Goal: Information Seeking & Learning: Learn about a topic

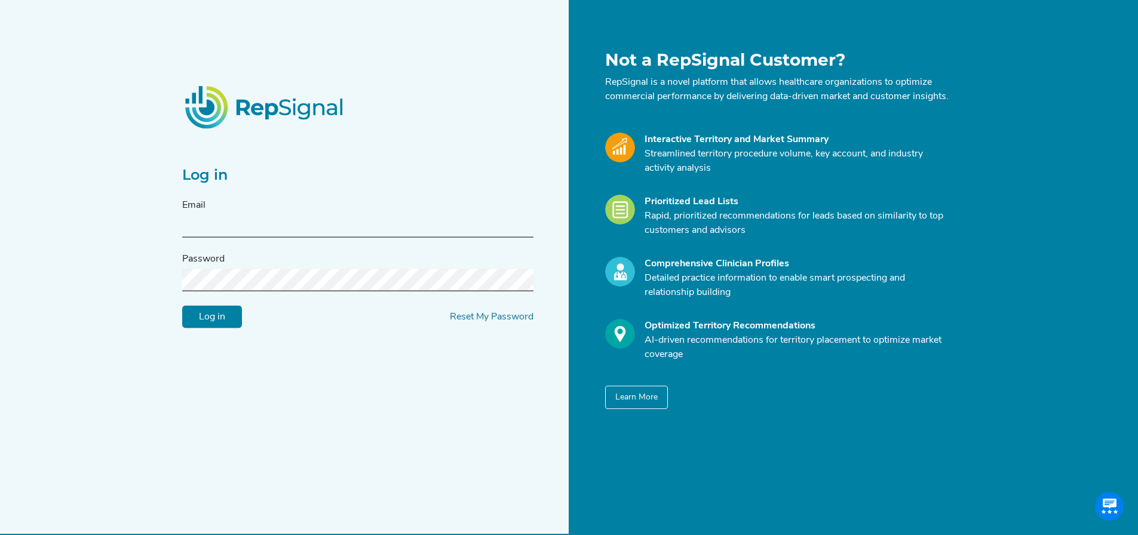
type input "[EMAIL_ADDRESS][DOMAIN_NAME]"
drag, startPoint x: 209, startPoint y: 326, endPoint x: 218, endPoint y: 323, distance: 9.6
click at [208, 327] on input "Log in" at bounding box center [212, 317] width 60 height 23
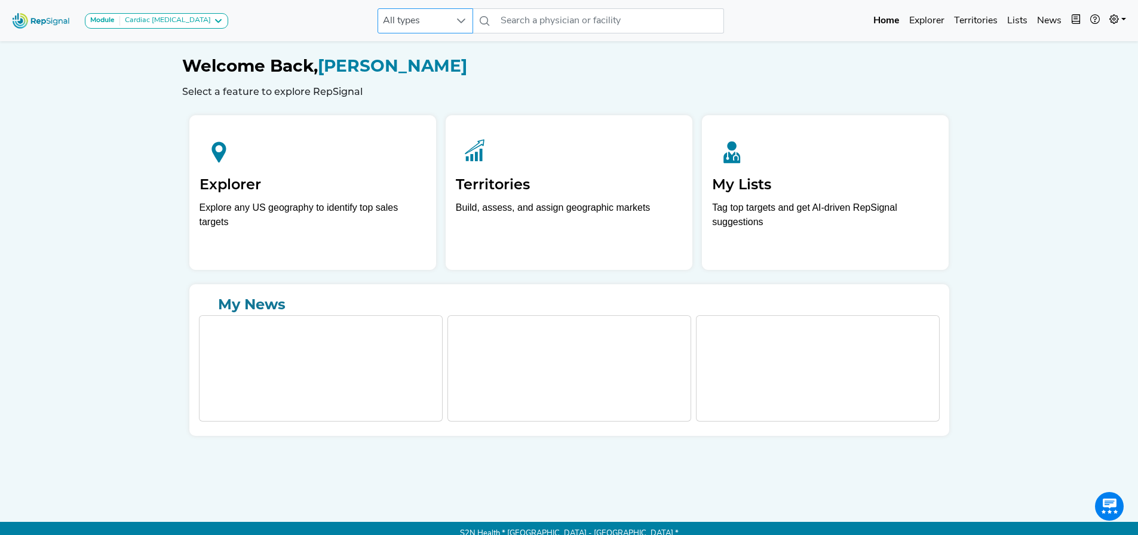
click at [382, 14] on span "All types" at bounding box center [414, 21] width 72 height 24
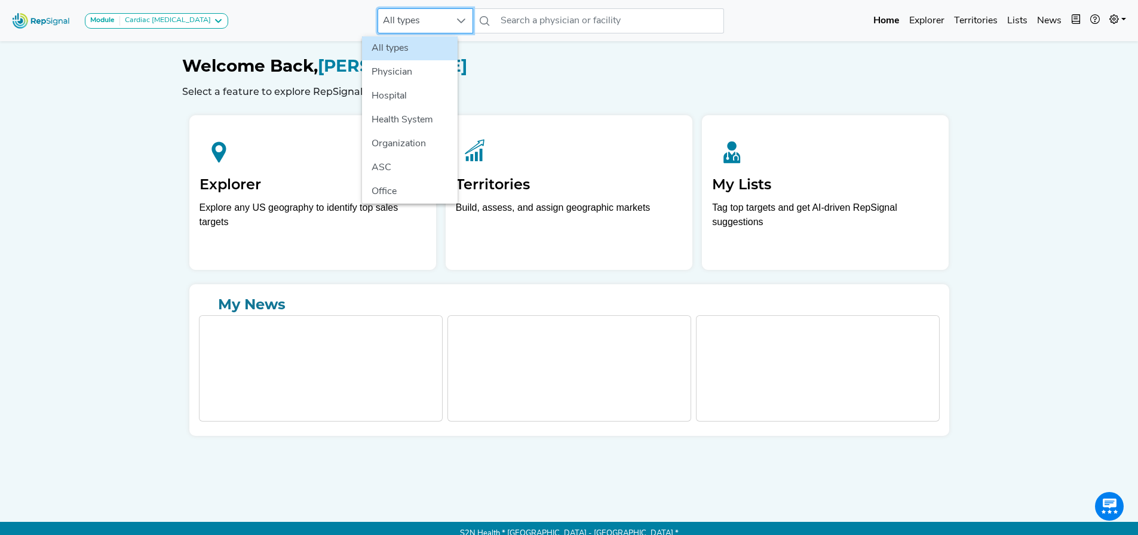
scroll to position [0, 9]
click at [396, 63] on li "Physician" at bounding box center [410, 72] width 96 height 24
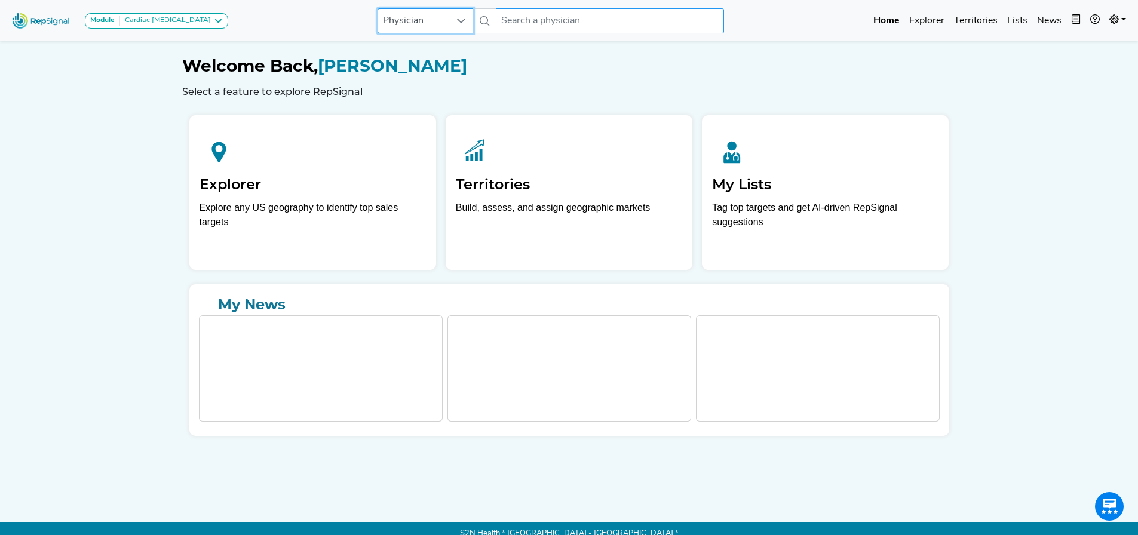
click at [523, 22] on input "text" at bounding box center [610, 20] width 228 height 25
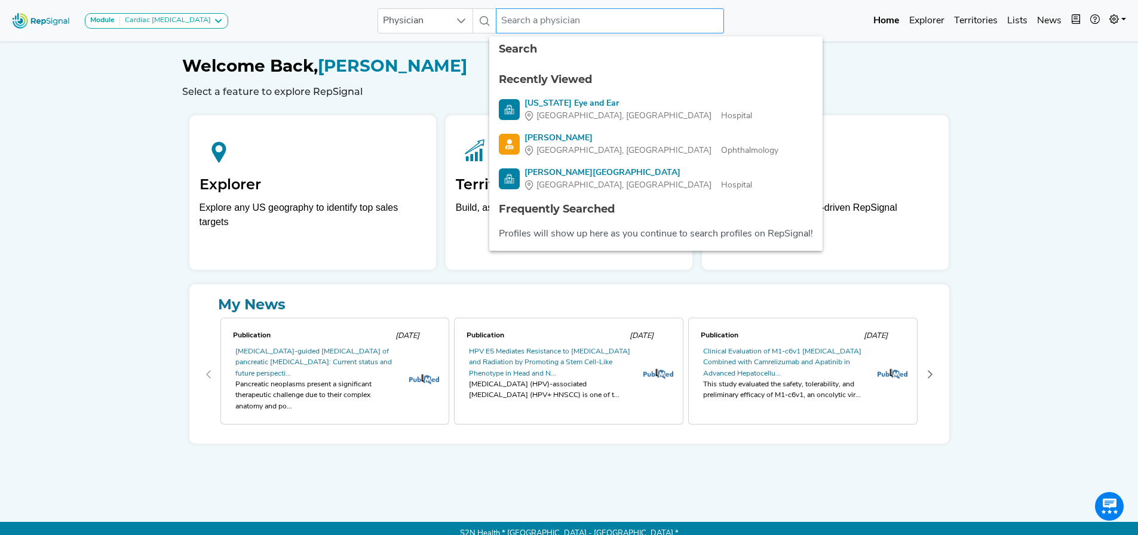
click at [544, 17] on input "text" at bounding box center [610, 20] width 228 height 25
paste input "[PERSON_NAME]"
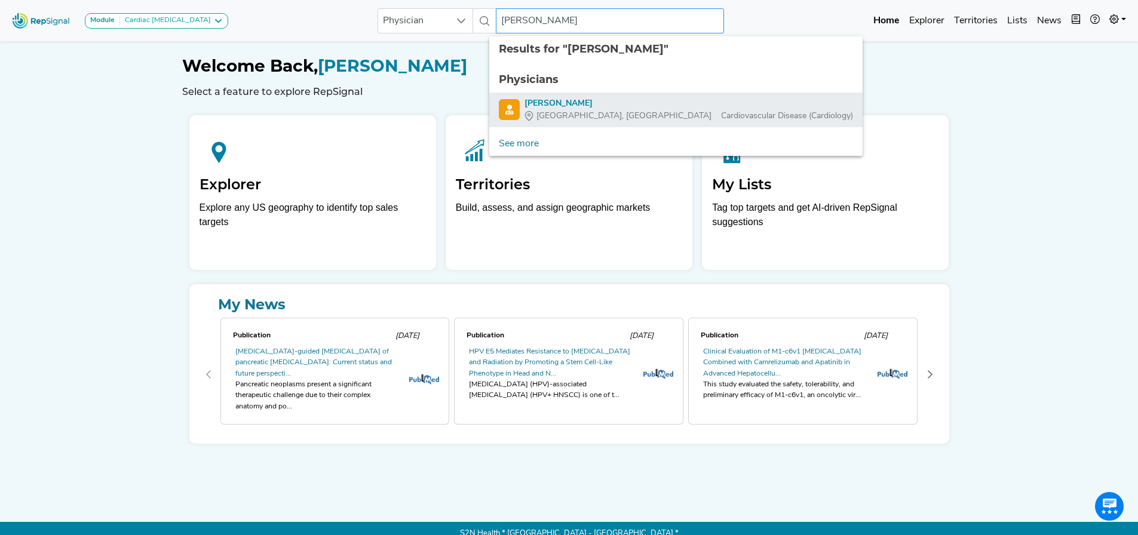
type input "[PERSON_NAME]"
click at [536, 103] on div "[PERSON_NAME]" at bounding box center [688, 103] width 328 height 13
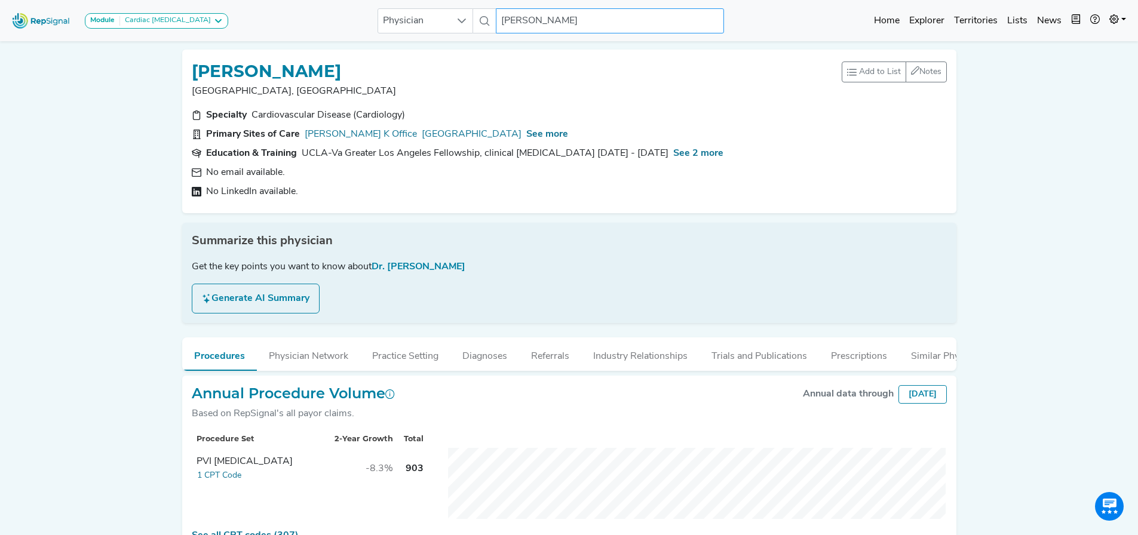
scroll to position [0, 9]
click at [141, 17] on div "Cardiac [MEDICAL_DATA]" at bounding box center [165, 21] width 91 height 10
click at [133, 44] on link "Cardiac [MEDICAL_DATA]" at bounding box center [143, 43] width 116 height 17
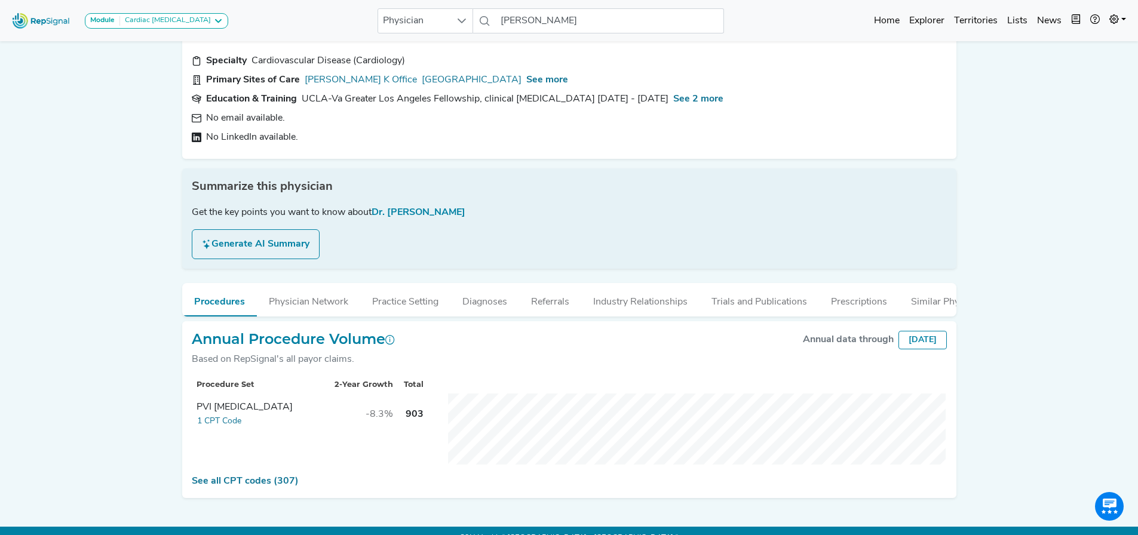
scroll to position [79, 0]
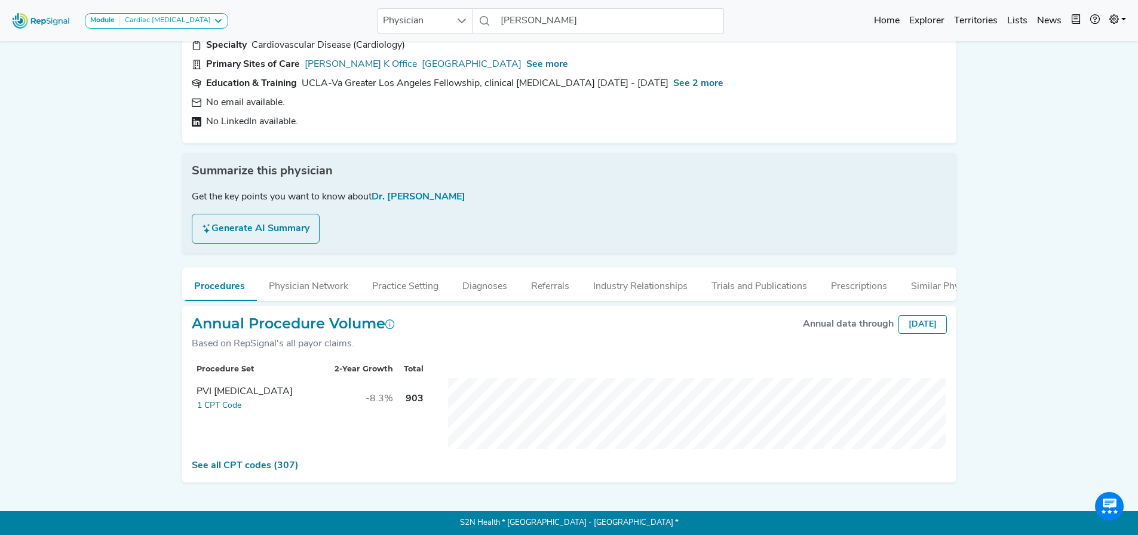
click at [137, 342] on div "Module Cardiac [MEDICAL_DATA] Cardiac [MEDICAL_DATA] Physician [PERSON_NAME] No…" at bounding box center [569, 233] width 1138 height 606
click at [303, 278] on button "Physician Network" at bounding box center [308, 284] width 103 height 32
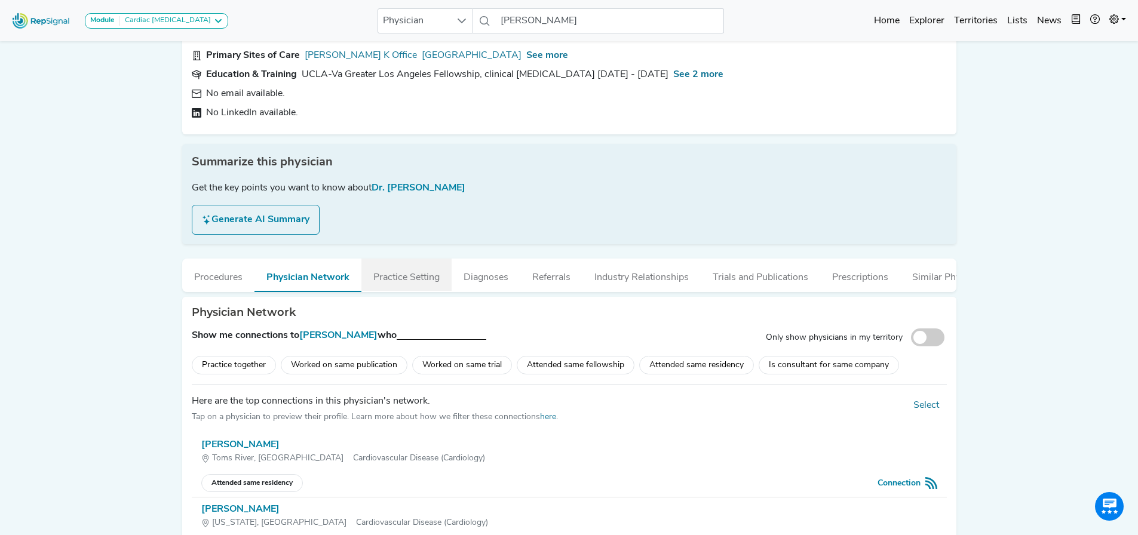
click at [426, 275] on button "Practice Setting" at bounding box center [406, 275] width 90 height 32
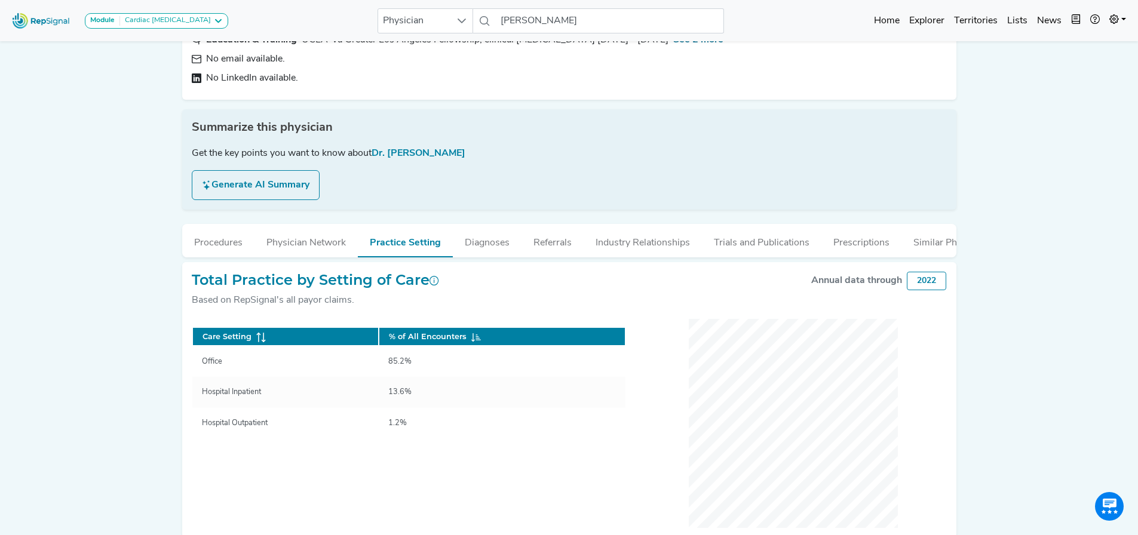
scroll to position [178, 0]
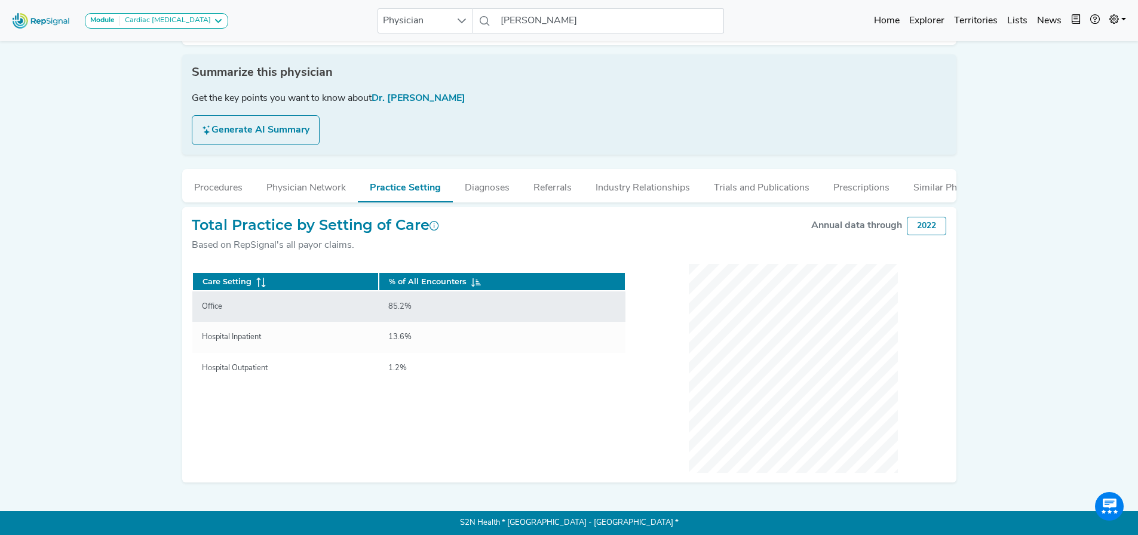
click at [215, 305] on div "Office" at bounding box center [212, 306] width 35 height 11
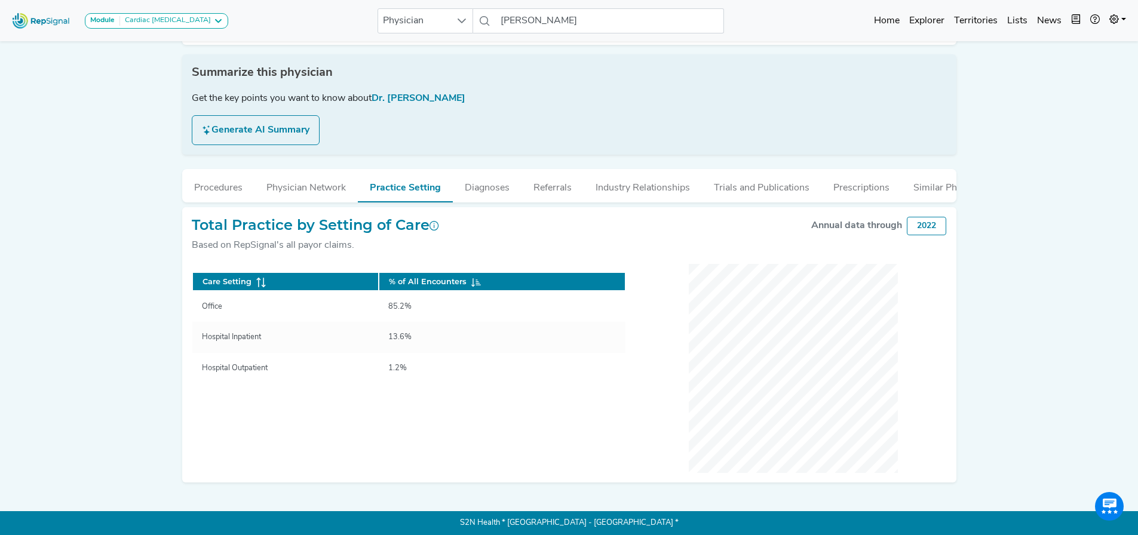
click at [987, 275] on div "Module Cardiac [MEDICAL_DATA] Cardiac [MEDICAL_DATA] Physician [PERSON_NAME] No…" at bounding box center [569, 183] width 1138 height 704
click at [234, 184] on button "Procedures" at bounding box center [218, 185] width 72 height 32
click at [214, 82] on span "Summarize this physician" at bounding box center [262, 73] width 141 height 18
click at [67, 250] on div "Module Cardiac [MEDICAL_DATA] Cardiac [MEDICAL_DATA] Physician [PERSON_NAME] No…" at bounding box center [569, 183] width 1138 height 704
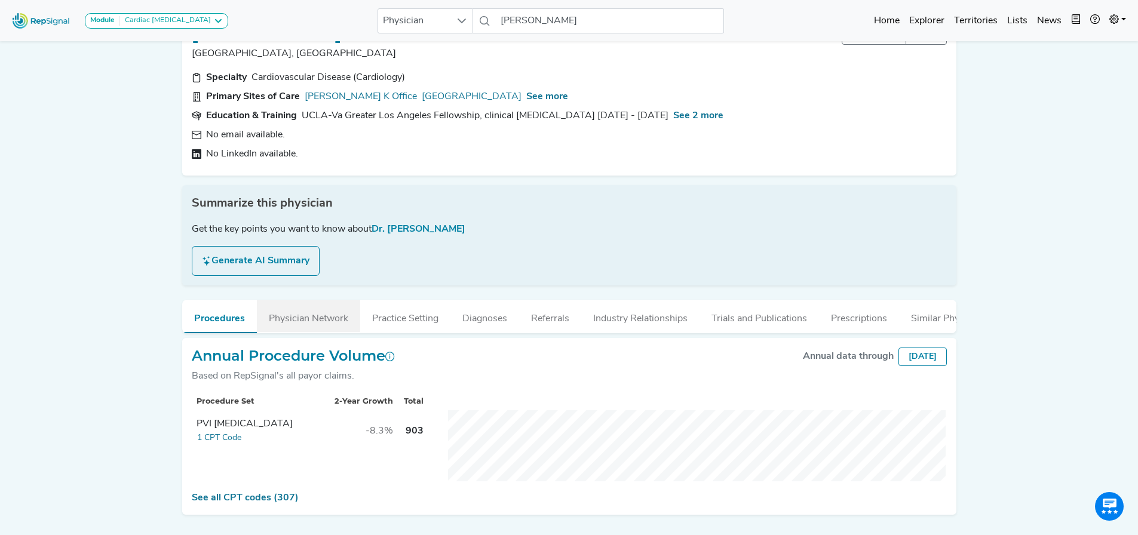
scroll to position [60, 0]
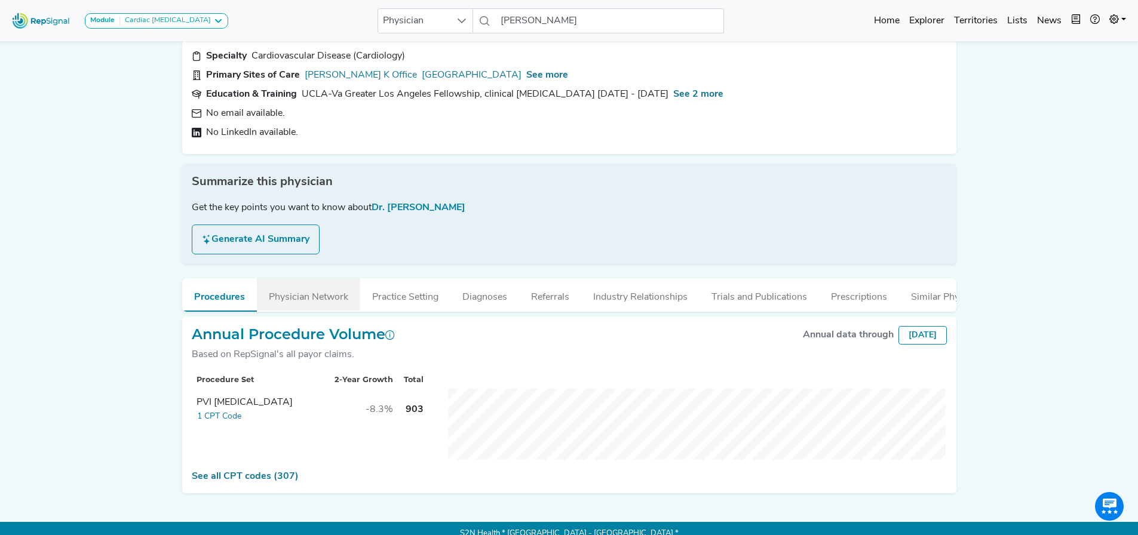
click at [316, 309] on button "Physician Network" at bounding box center [308, 294] width 103 height 32
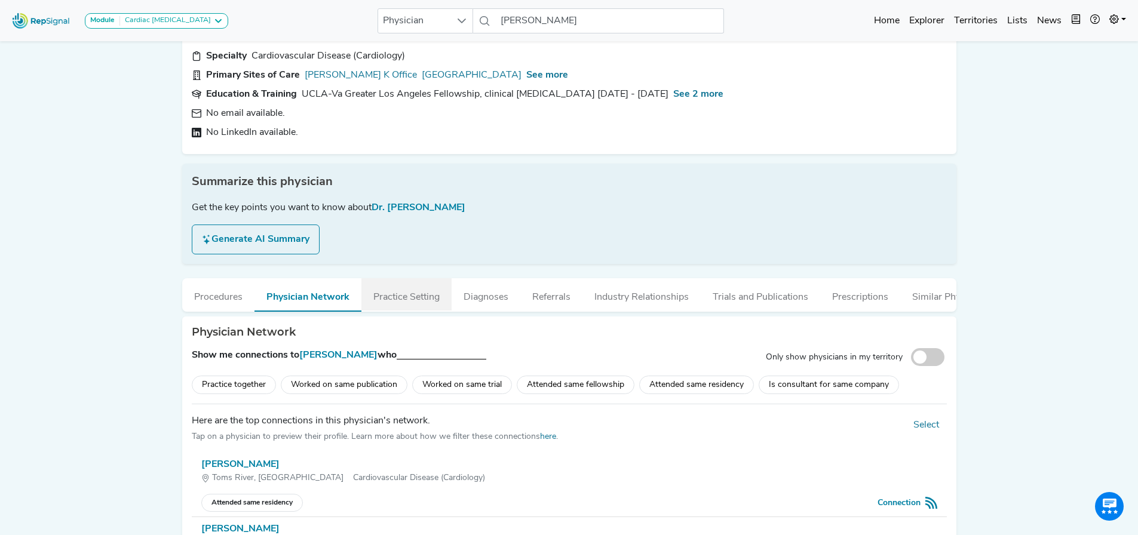
click at [393, 305] on button "Practice Setting" at bounding box center [406, 294] width 90 height 32
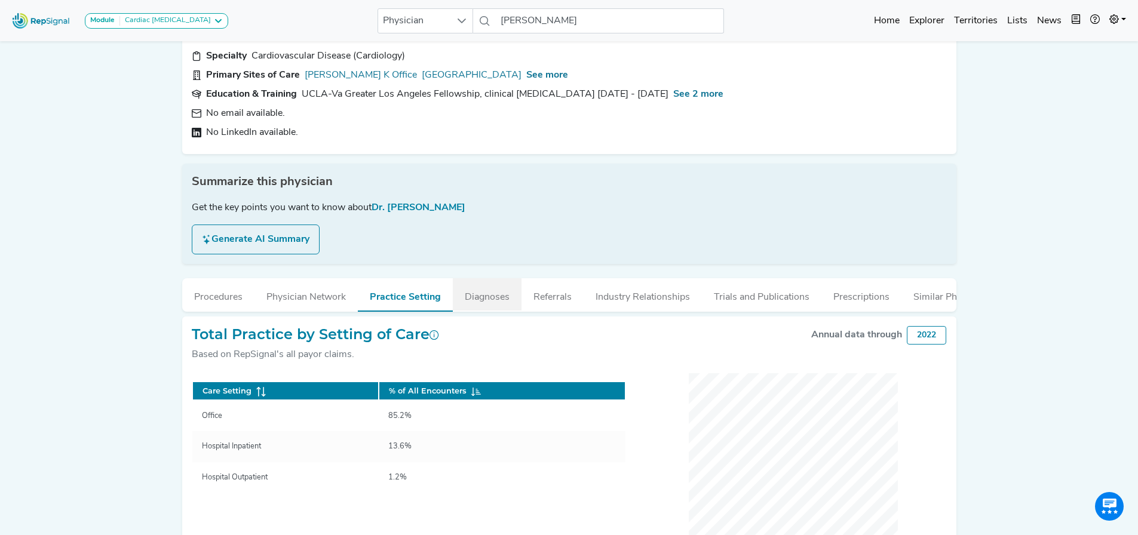
click at [493, 296] on button "Diagnoses" at bounding box center [487, 294] width 69 height 32
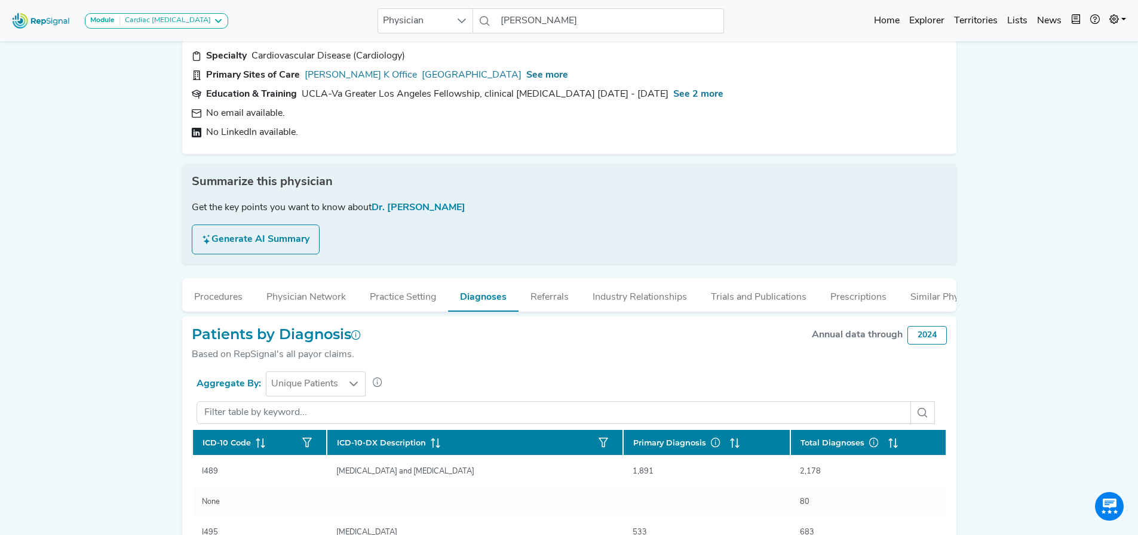
click at [540, 292] on button "Referrals" at bounding box center [549, 294] width 62 height 32
click at [615, 296] on button "Industry Relationships" at bounding box center [640, 294] width 118 height 32
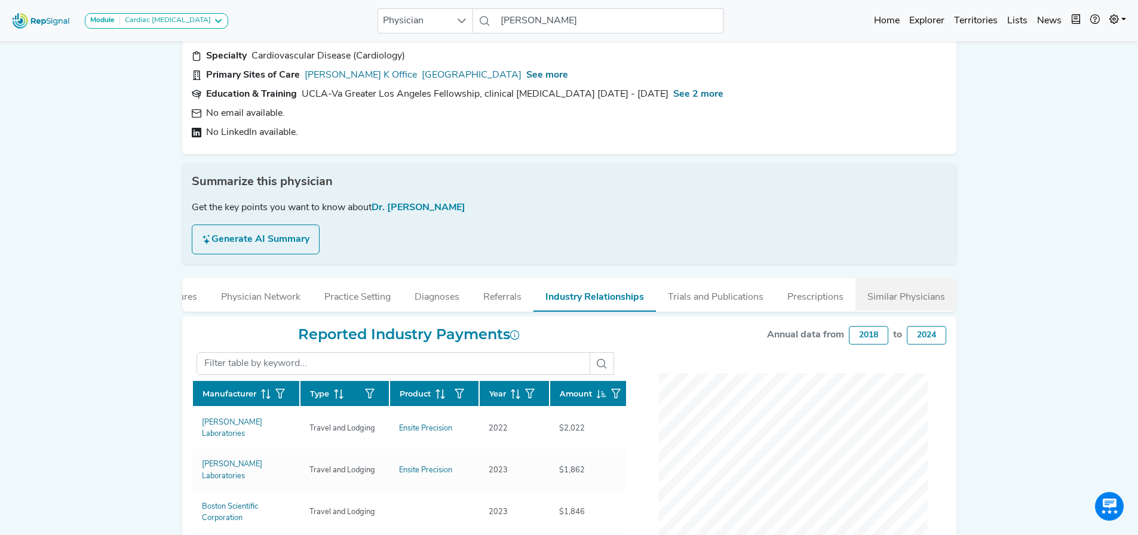
click at [892, 291] on button "Similar Physicians" at bounding box center [906, 294] width 102 height 32
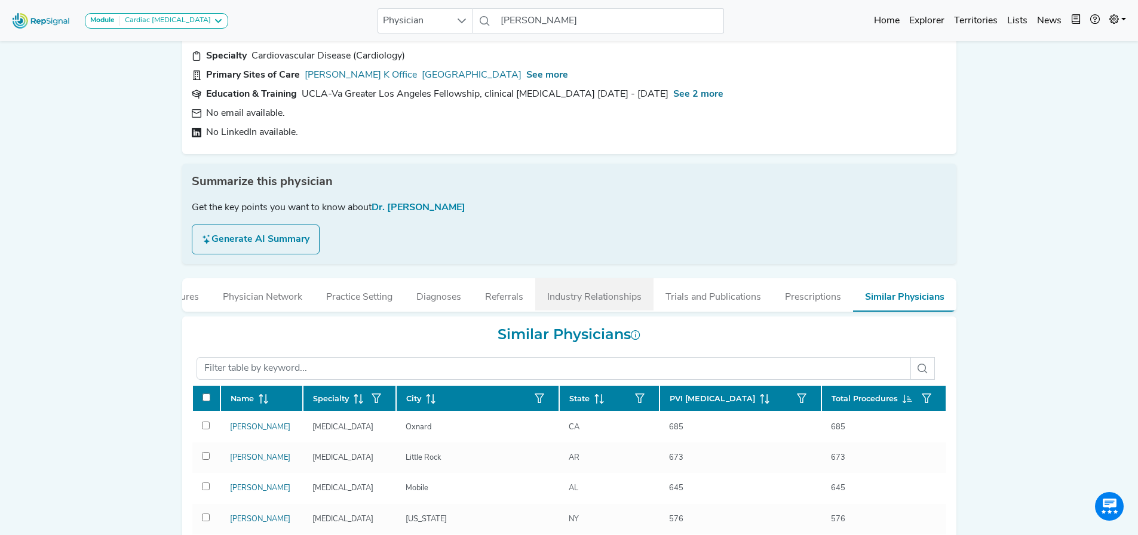
click at [571, 296] on button "Industry Relationships" at bounding box center [594, 294] width 118 height 32
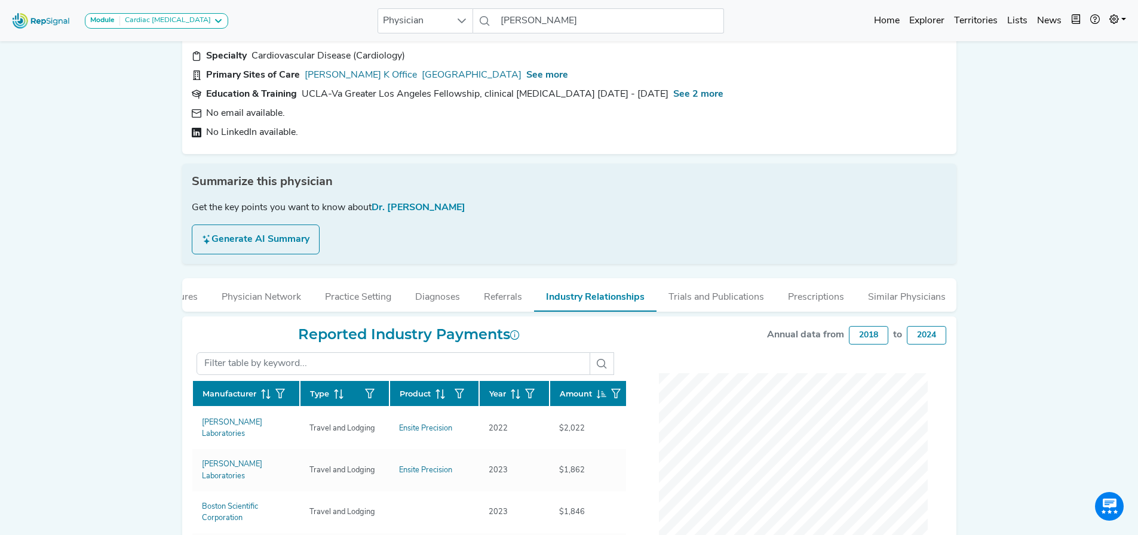
scroll to position [0, 0]
drag, startPoint x: 502, startPoint y: 291, endPoint x: 478, endPoint y: 290, distance: 23.9
click at [502, 291] on button "Diagnoses" at bounding box center [482, 294] width 69 height 32
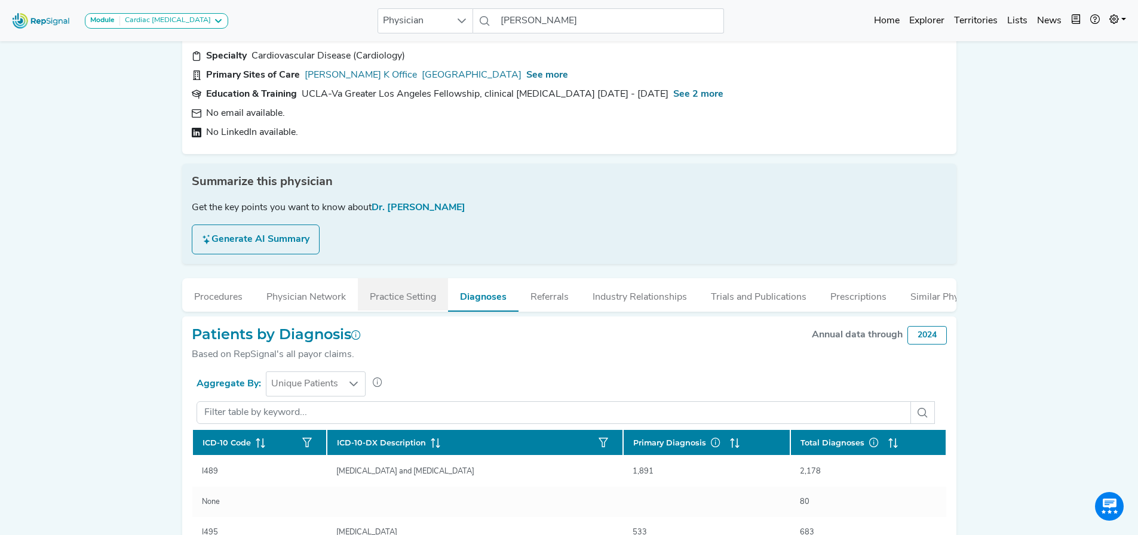
click at [425, 291] on button "Practice Setting" at bounding box center [403, 294] width 90 height 32
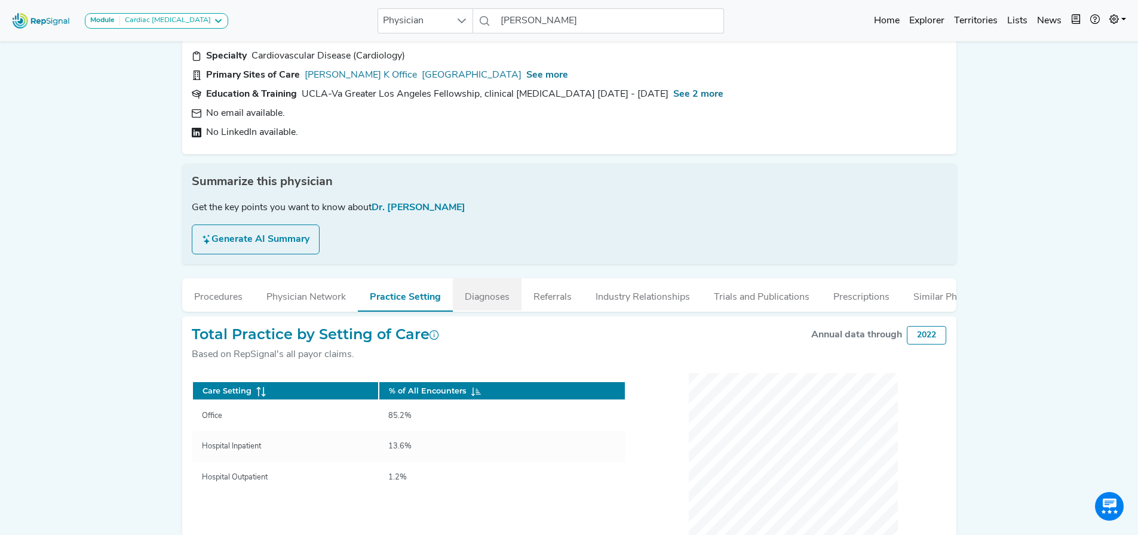
click at [509, 287] on button "Diagnoses" at bounding box center [487, 294] width 69 height 32
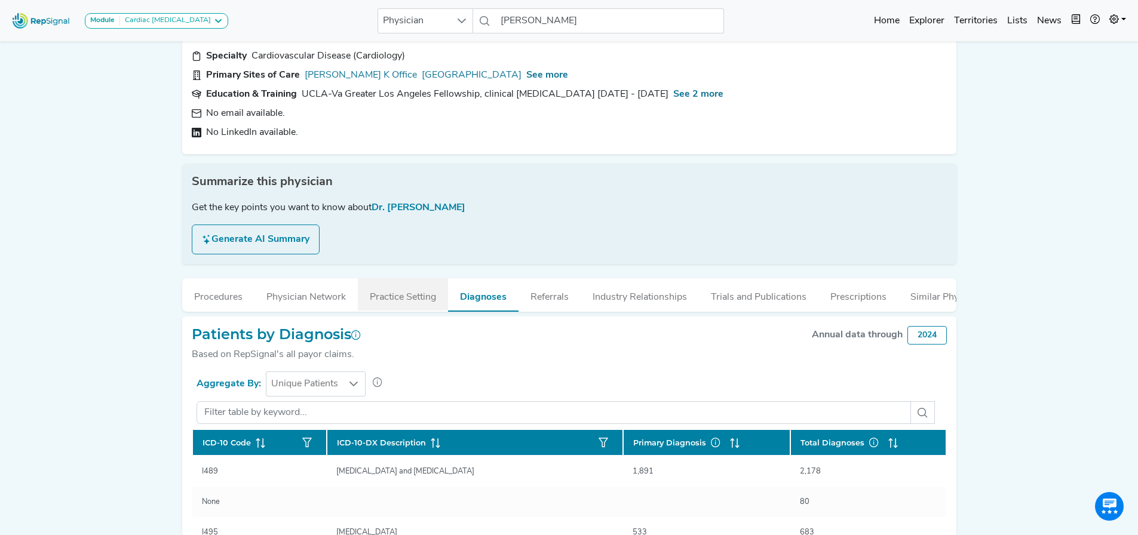
click at [399, 296] on button "Practice Setting" at bounding box center [403, 294] width 90 height 32
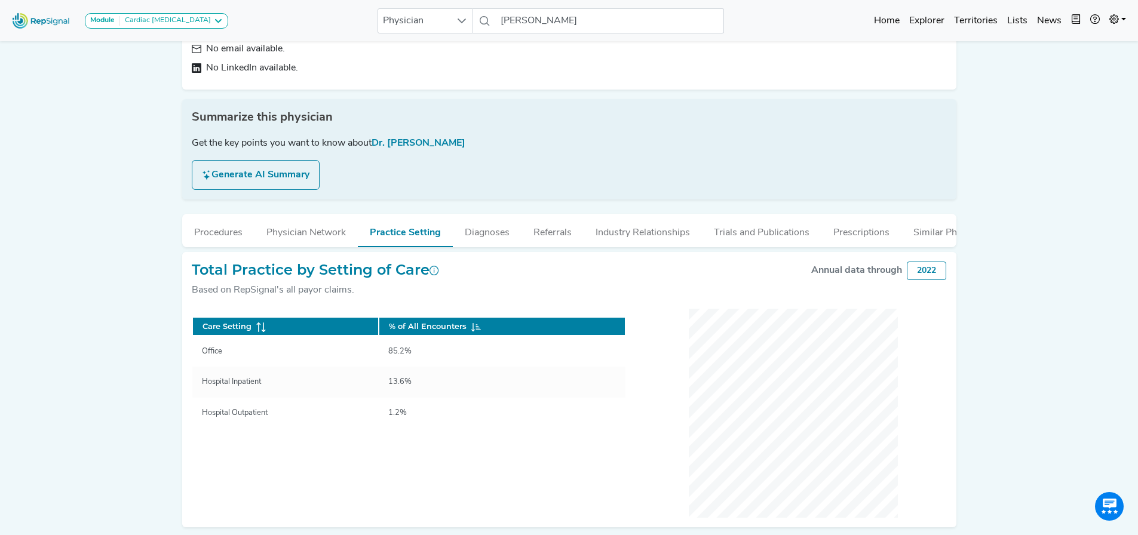
scroll to position [178, 0]
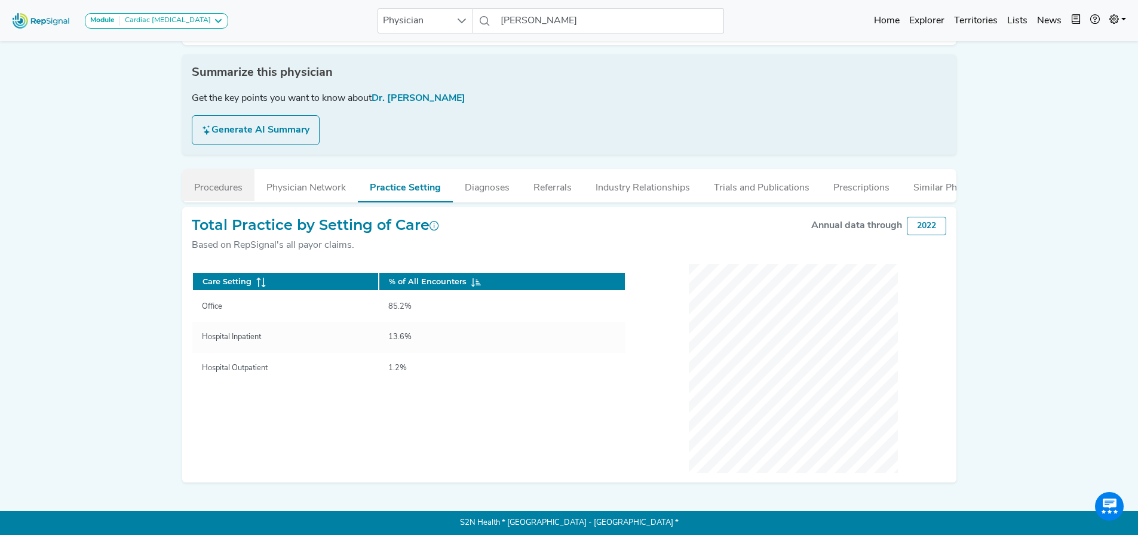
click at [218, 187] on button "Procedures" at bounding box center [218, 185] width 72 height 32
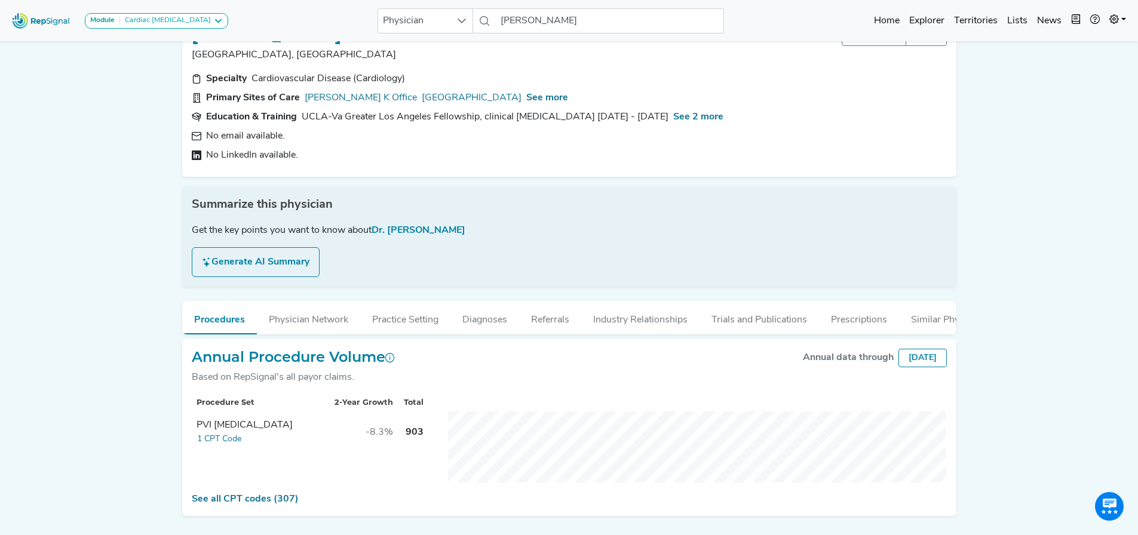
scroll to position [0, 0]
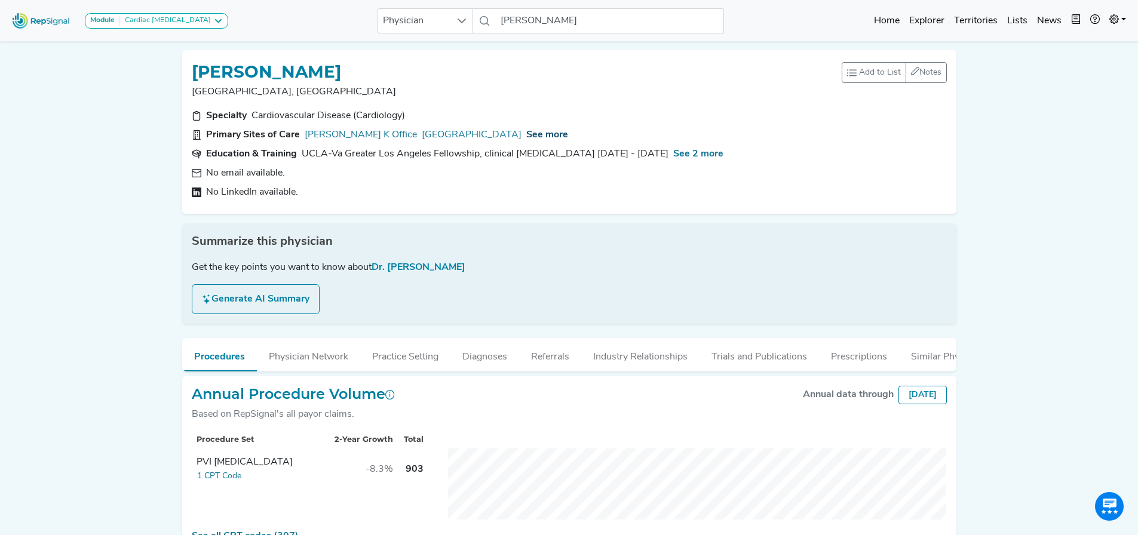
click at [568, 134] on span "See more" at bounding box center [547, 135] width 42 height 10
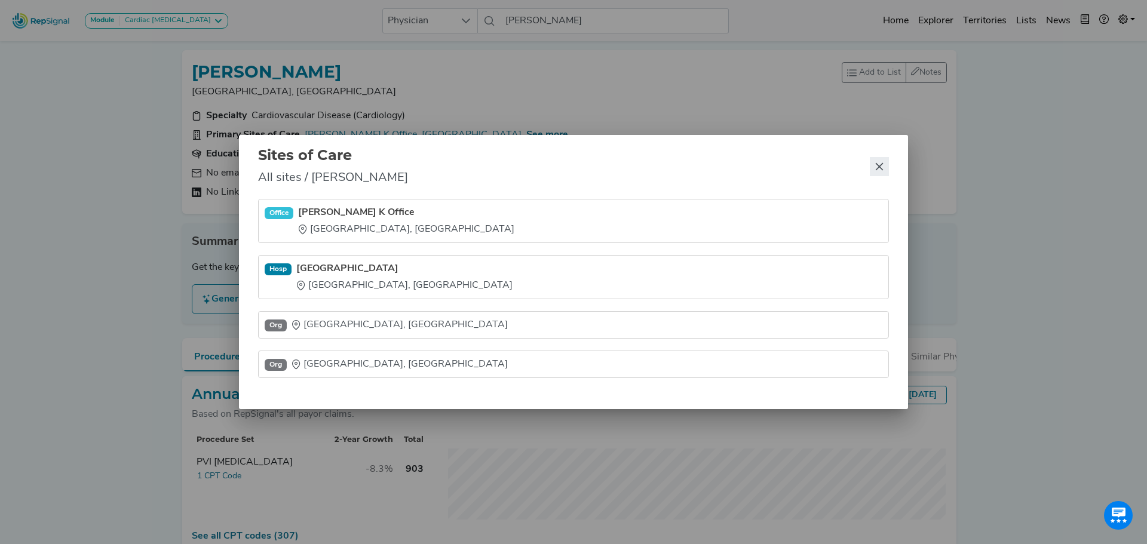
click at [874, 165] on icon "Close" at bounding box center [879, 167] width 10 height 10
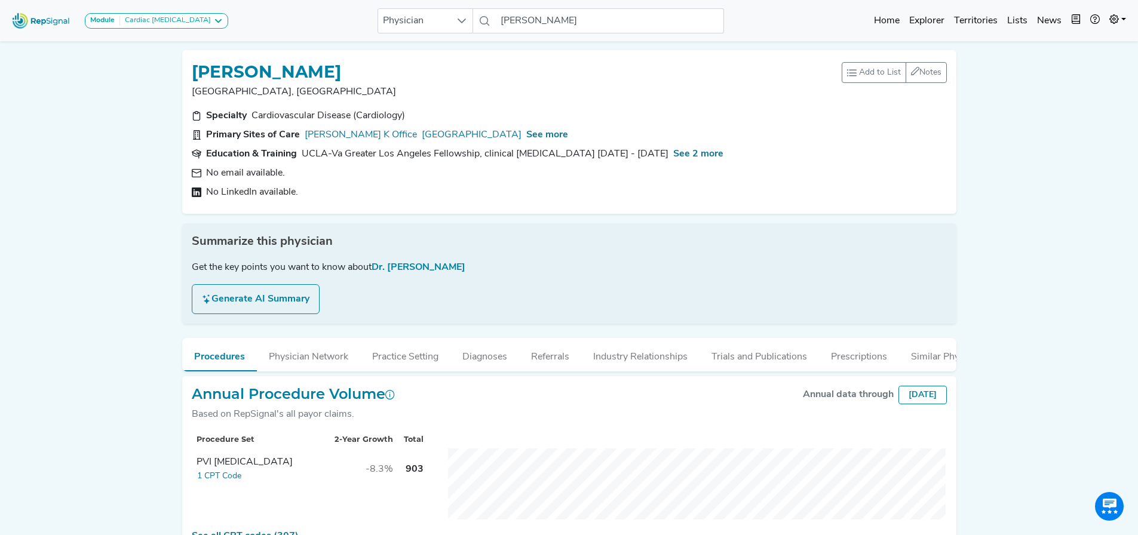
click at [84, 172] on div "Module Cardiac [MEDICAL_DATA] Cardiac [MEDICAL_DATA] Physician [PERSON_NAME] No…" at bounding box center [569, 303] width 1138 height 606
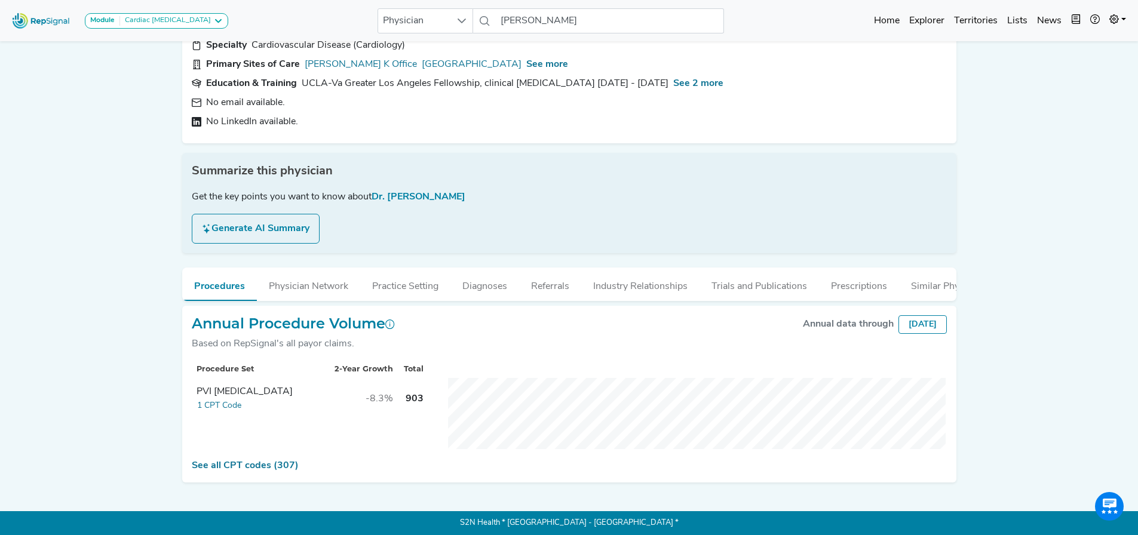
scroll to position [79, 0]
click at [309, 287] on button "Physician Network" at bounding box center [308, 284] width 103 height 32
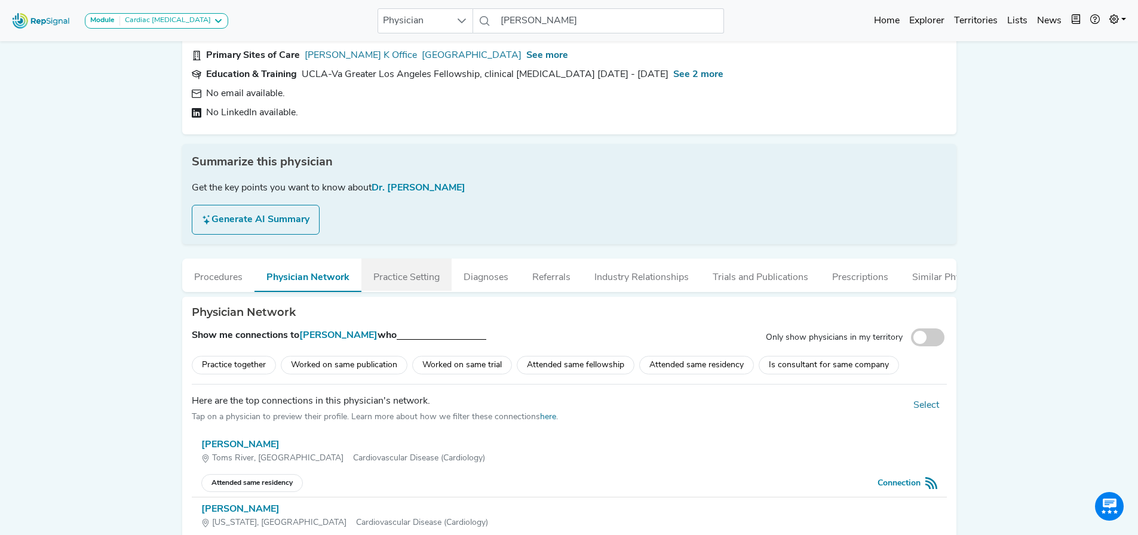
click at [380, 275] on button "Practice Setting" at bounding box center [406, 275] width 90 height 32
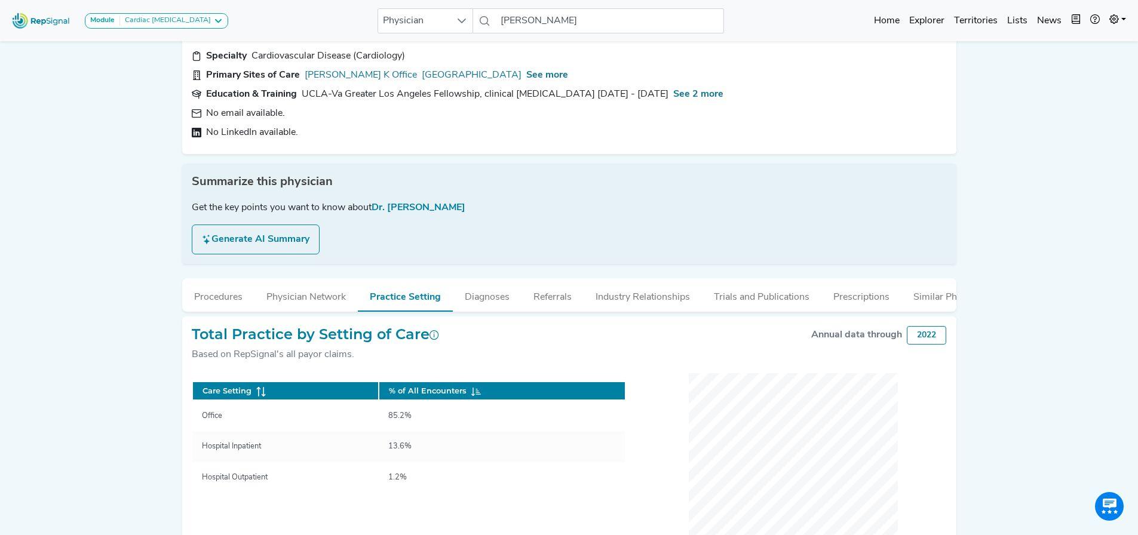
scroll to position [0, 0]
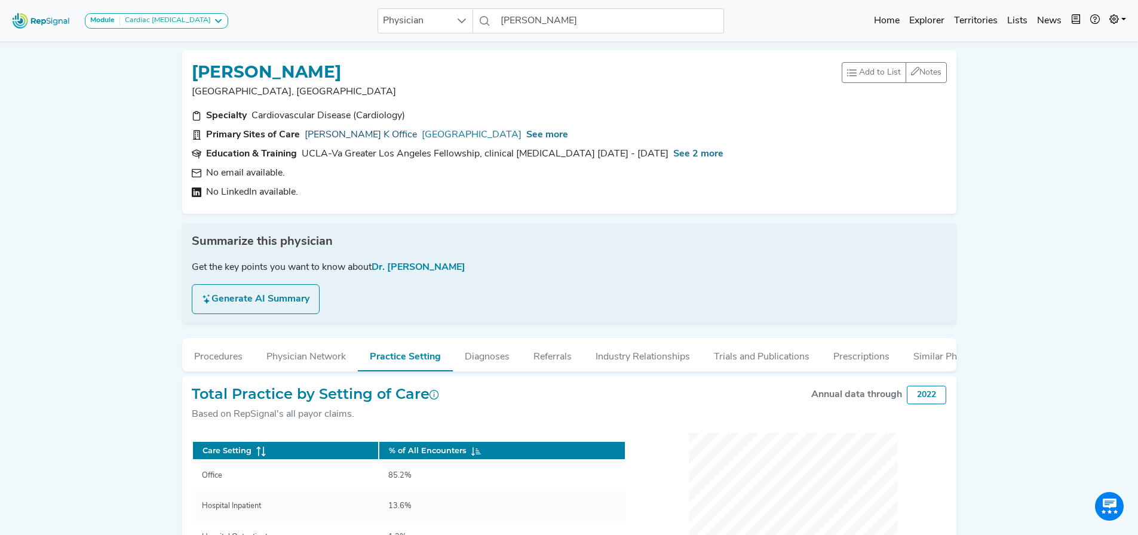
click at [342, 136] on link "[PERSON_NAME] K Office" at bounding box center [361, 135] width 112 height 14
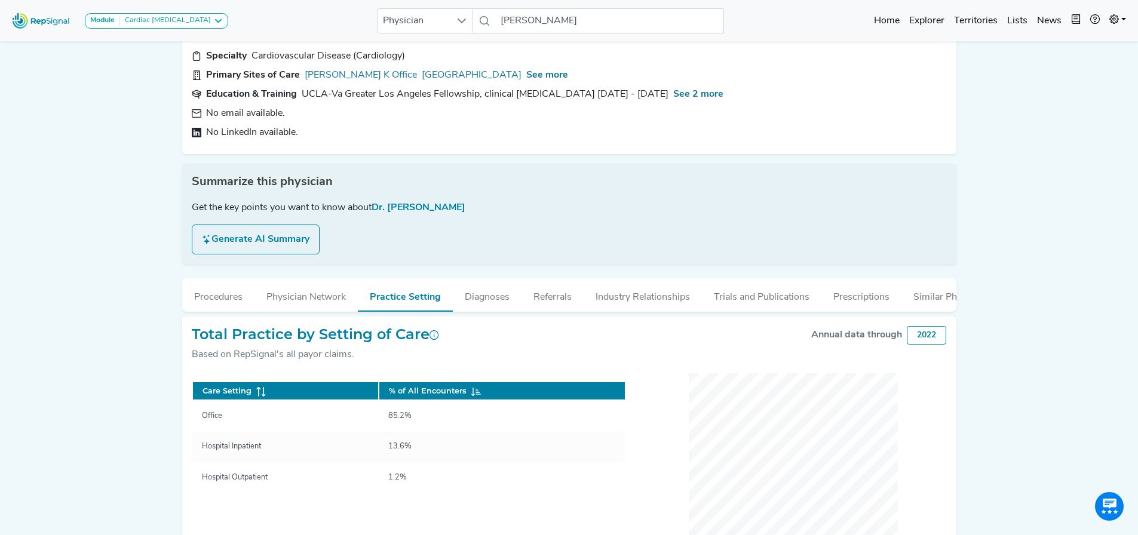
scroll to position [59, 0]
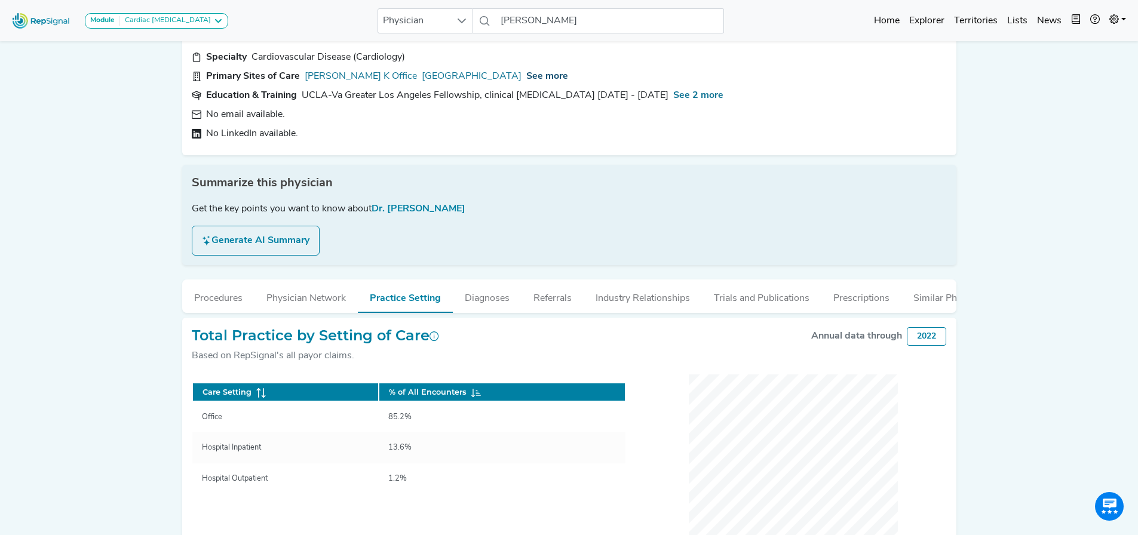
click at [568, 76] on span "See more" at bounding box center [547, 77] width 42 height 10
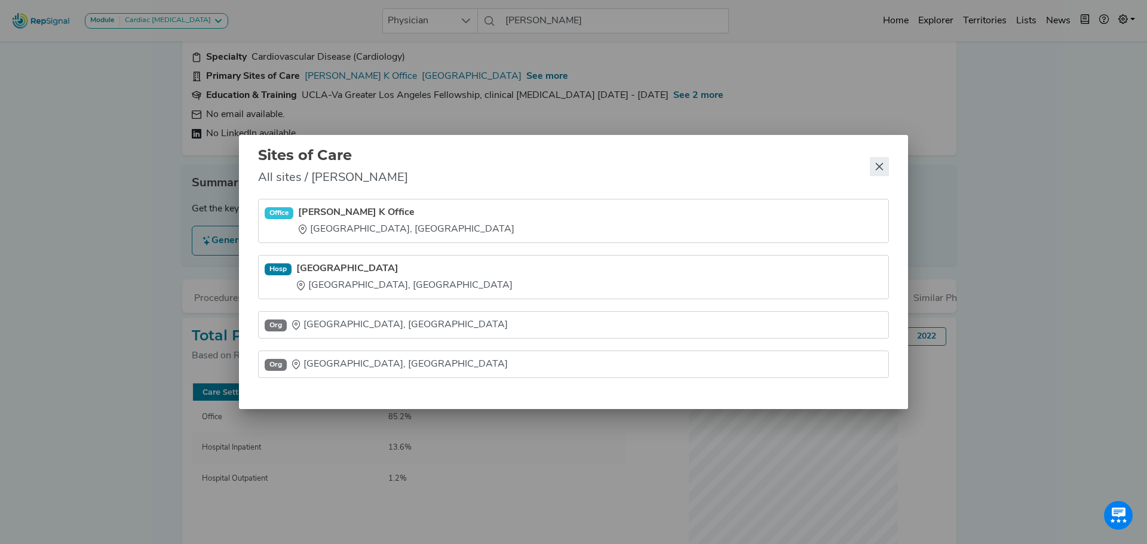
click at [882, 169] on icon "Close" at bounding box center [879, 167] width 10 height 10
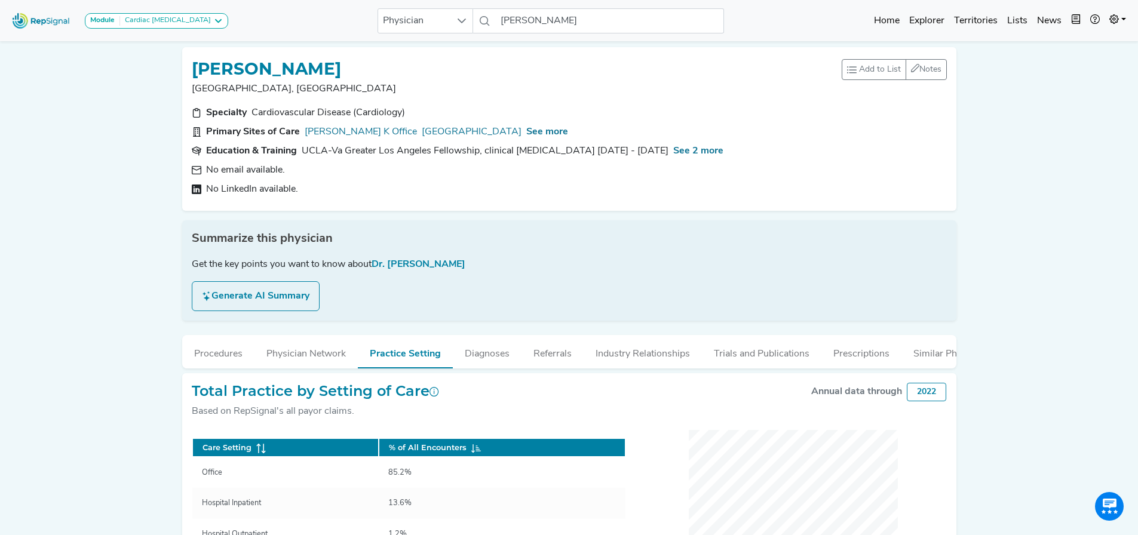
scroll to position [0, 0]
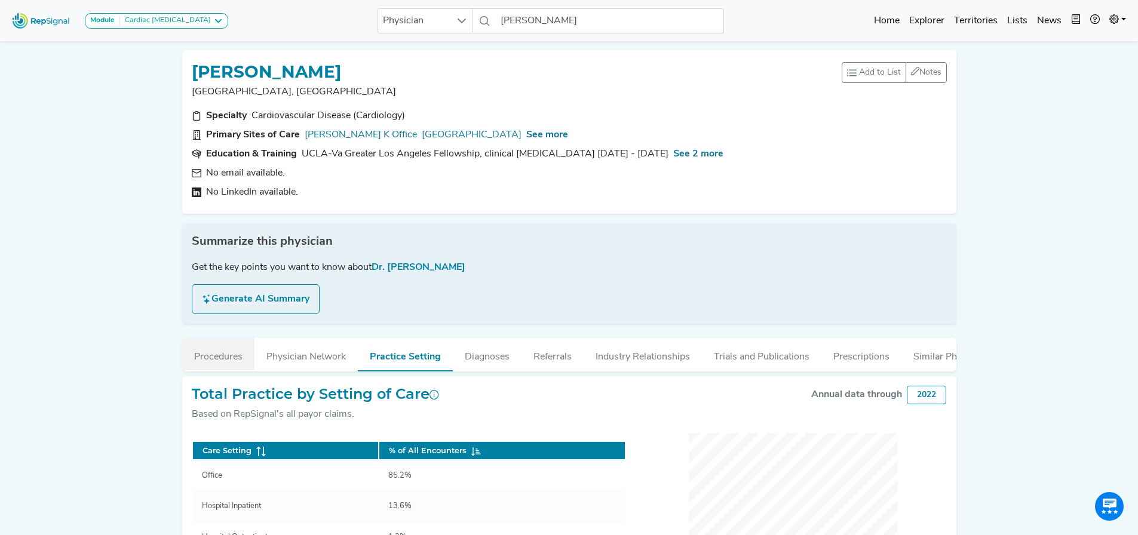
click at [245, 368] on button "Procedures" at bounding box center [218, 354] width 72 height 32
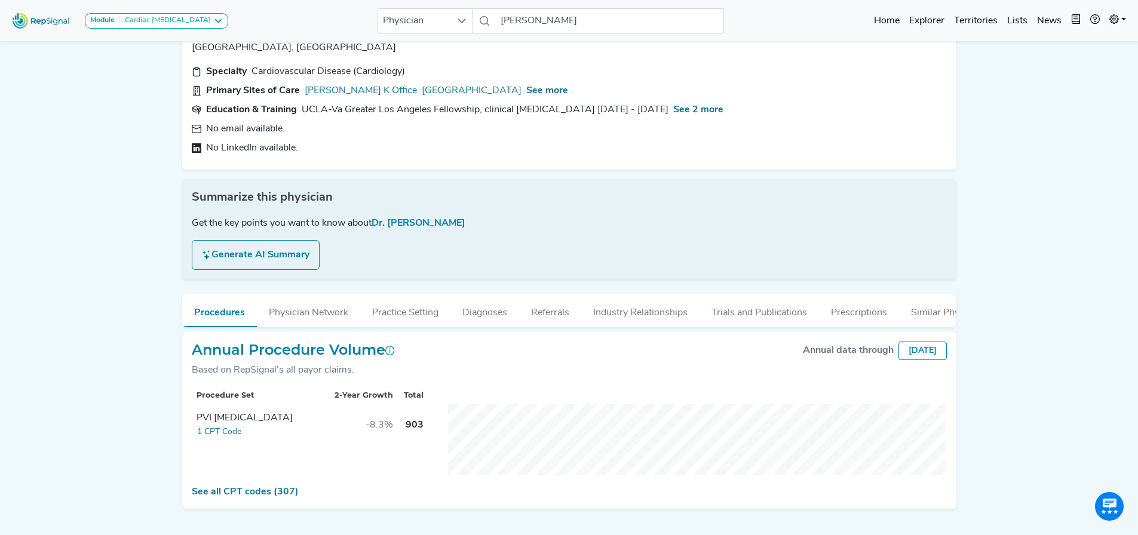
scroll to position [79, 0]
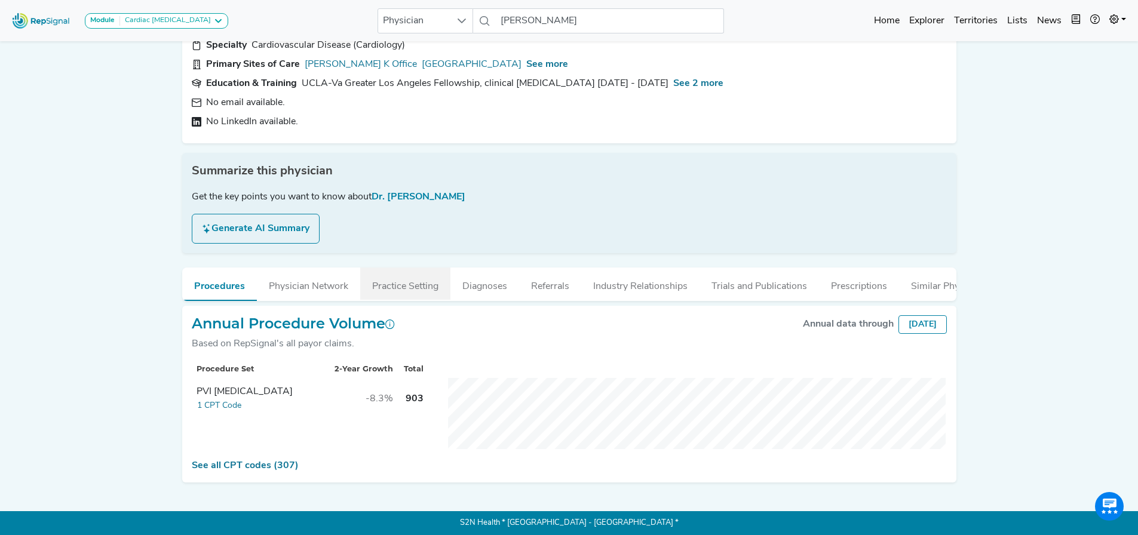
click at [380, 277] on button "Practice Setting" at bounding box center [405, 284] width 90 height 32
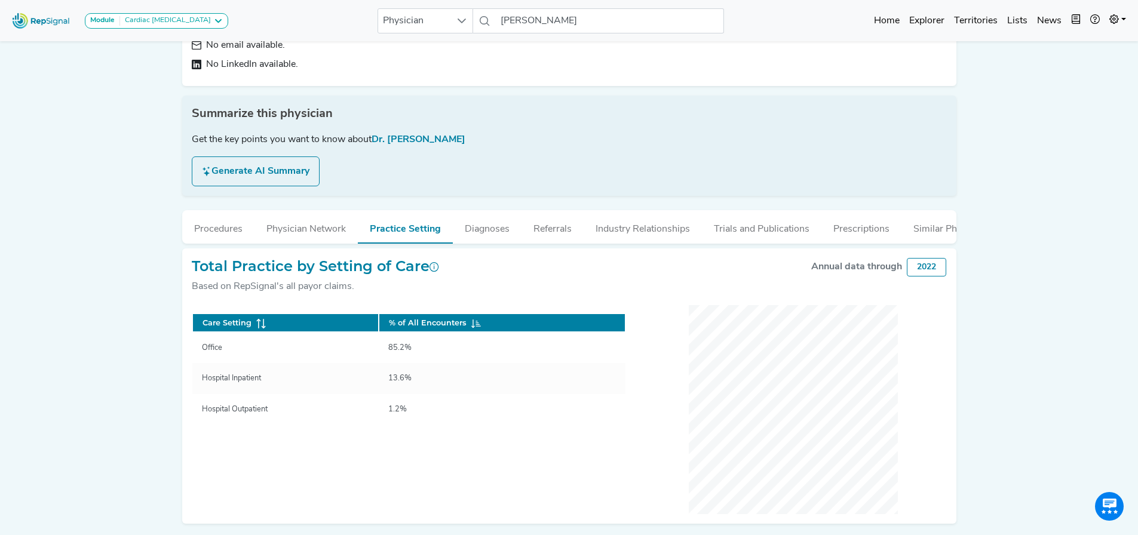
scroll to position [178, 0]
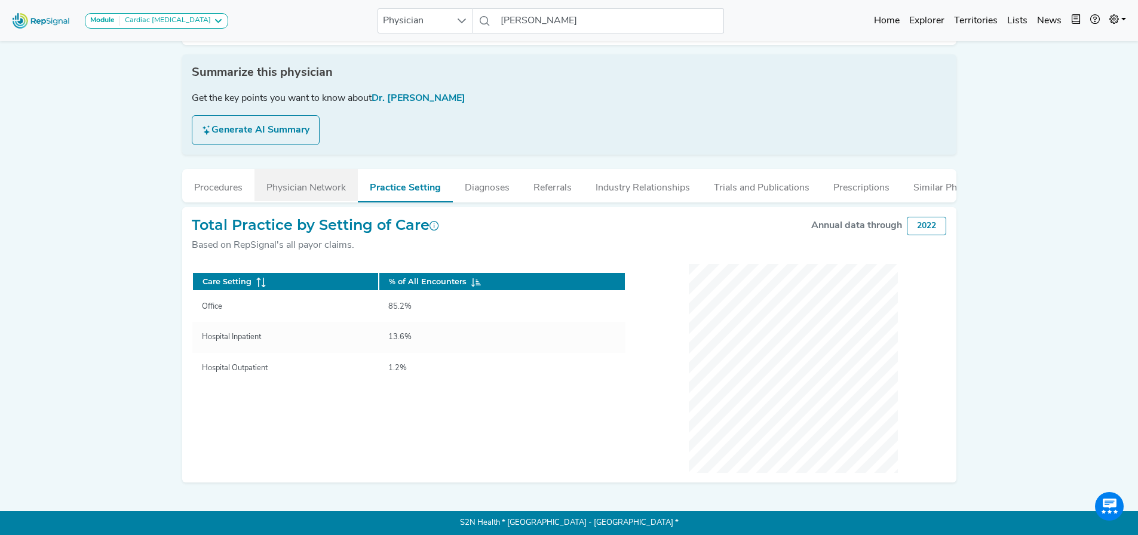
click at [299, 176] on button "Physician Network" at bounding box center [305, 185] width 103 height 32
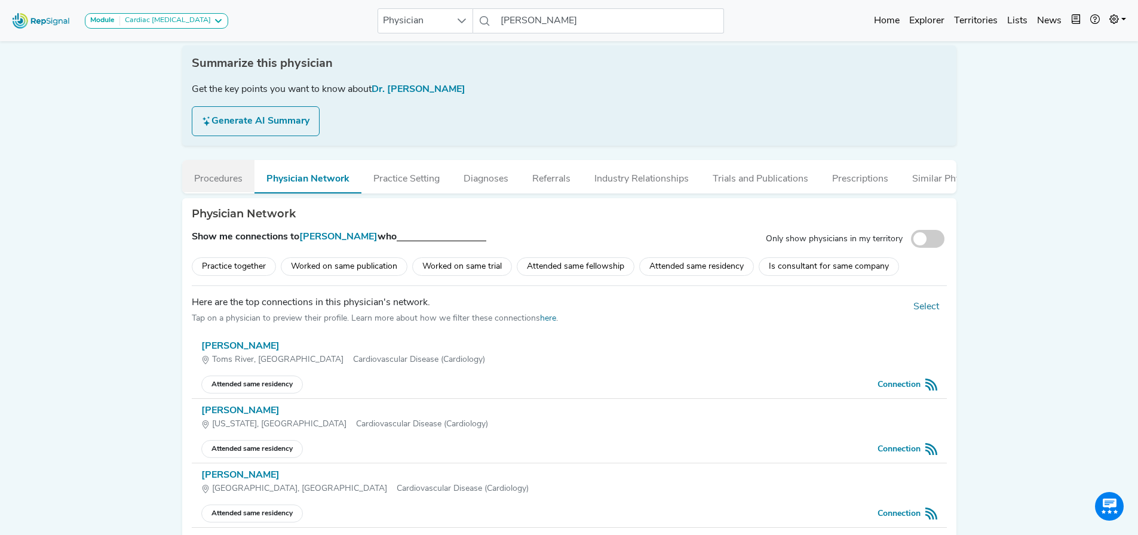
click at [214, 183] on button "Procedures" at bounding box center [218, 176] width 72 height 32
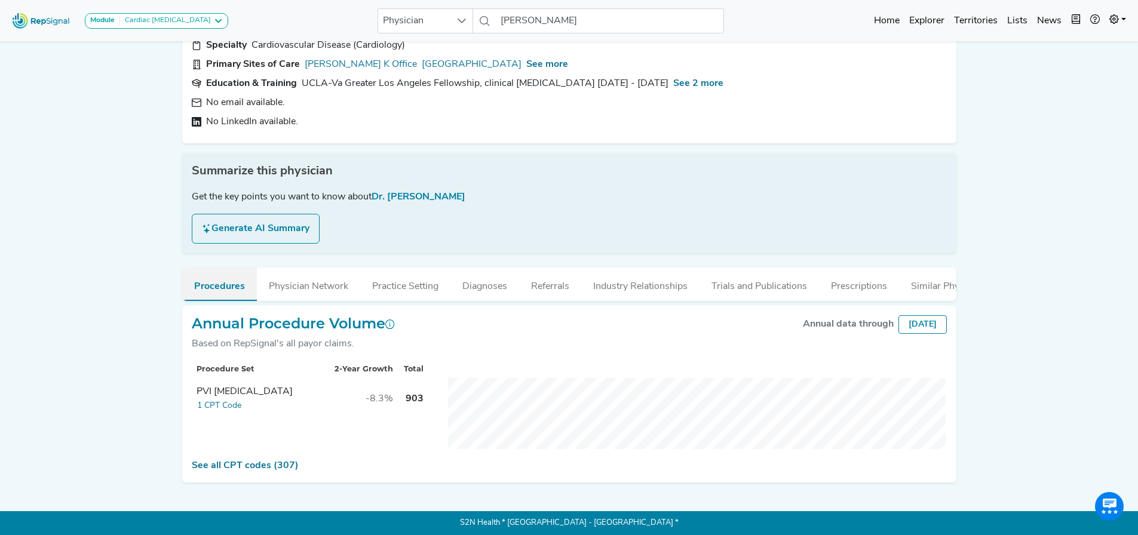
scroll to position [79, 0]
click at [293, 190] on div "Get the key points you want to know about Dr. [PERSON_NAME]" at bounding box center [569, 197] width 755 height 14
click at [323, 268] on button "Physician Network" at bounding box center [308, 284] width 103 height 32
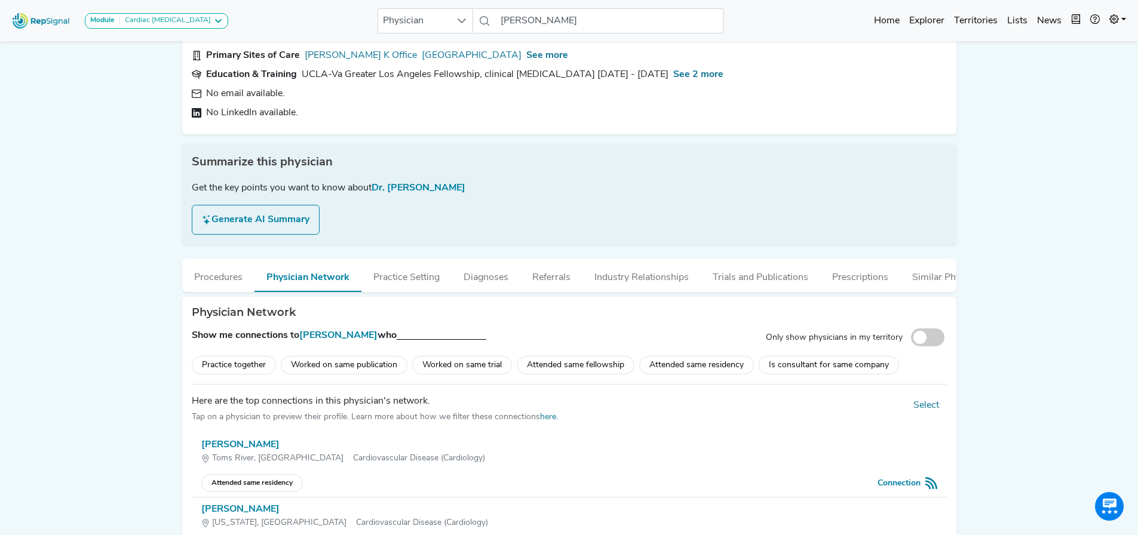
click at [268, 240] on div "Summarize this physician Get the key points you want to know about Dr. [PERSON_…" at bounding box center [569, 194] width 774 height 100
click at [269, 222] on button "Generate AI Summary" at bounding box center [256, 220] width 128 height 30
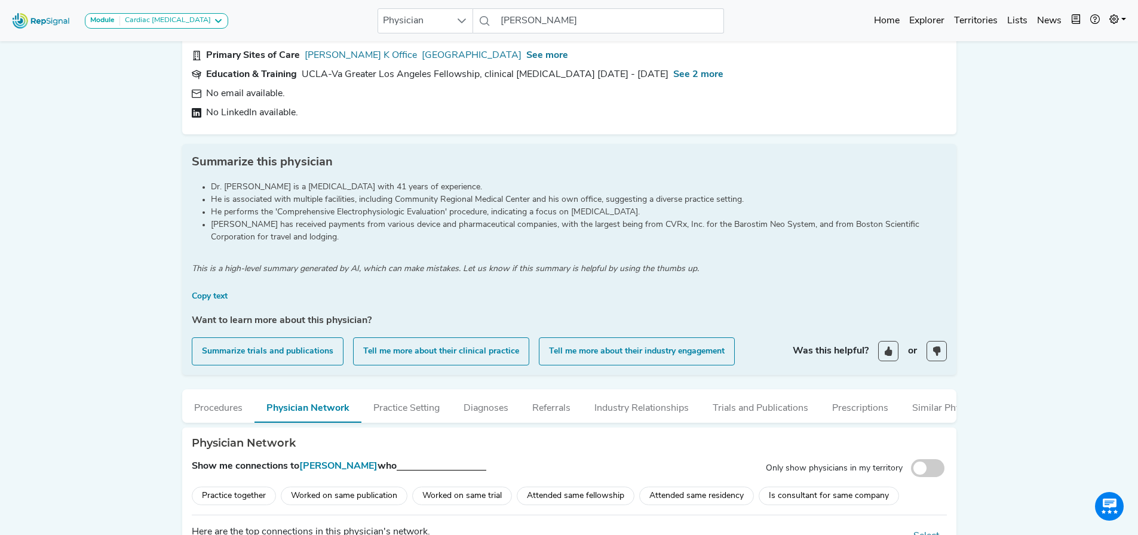
click at [223, 170] on span "Summarize this physician" at bounding box center [262, 162] width 141 height 18
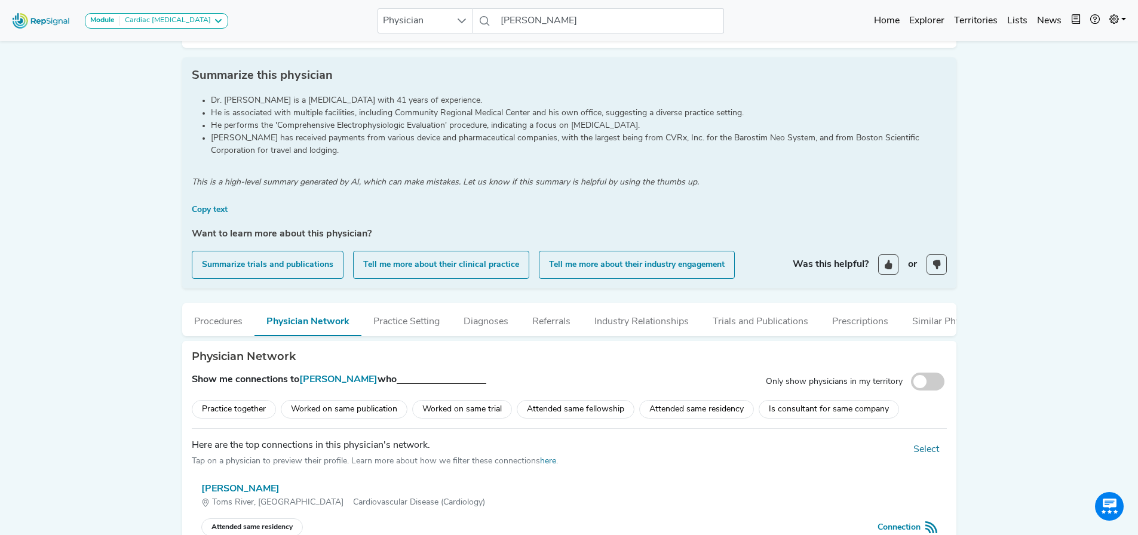
scroll to position [259, 0]
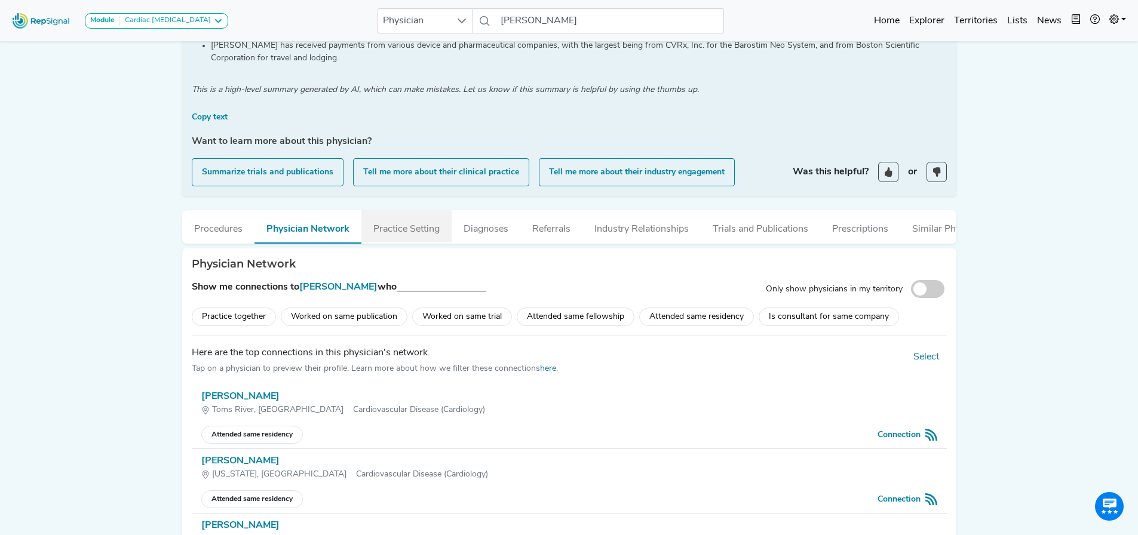
click at [413, 217] on button "Practice Setting" at bounding box center [406, 226] width 90 height 32
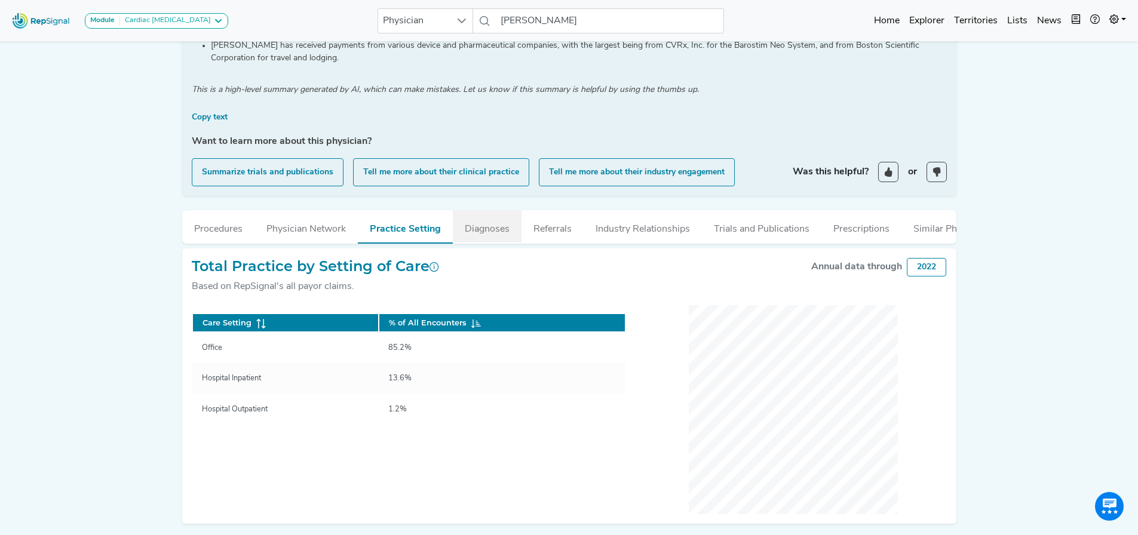
click at [483, 223] on button "Diagnoses" at bounding box center [487, 226] width 69 height 32
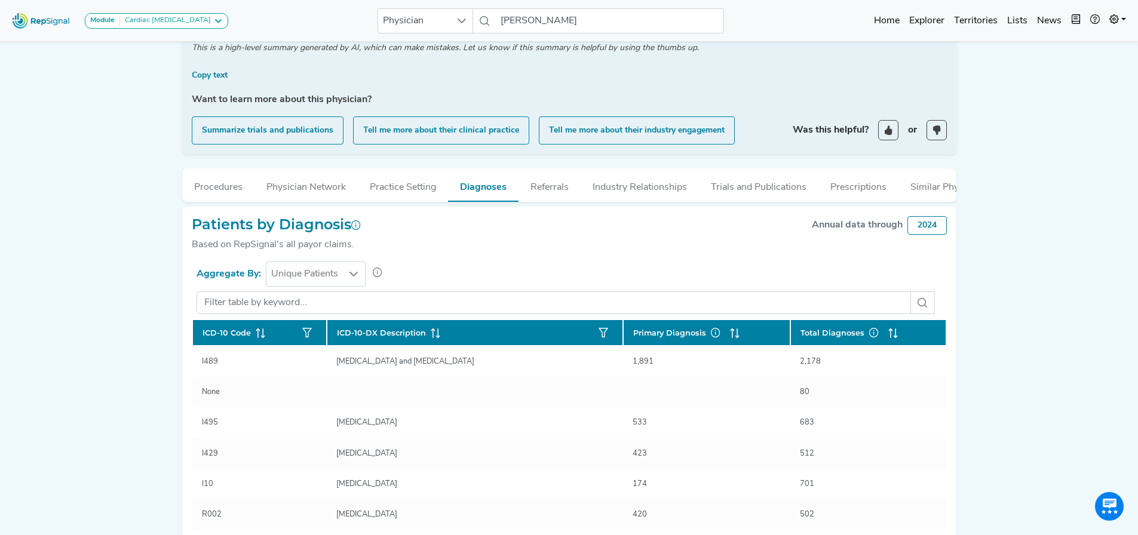
scroll to position [318, 0]
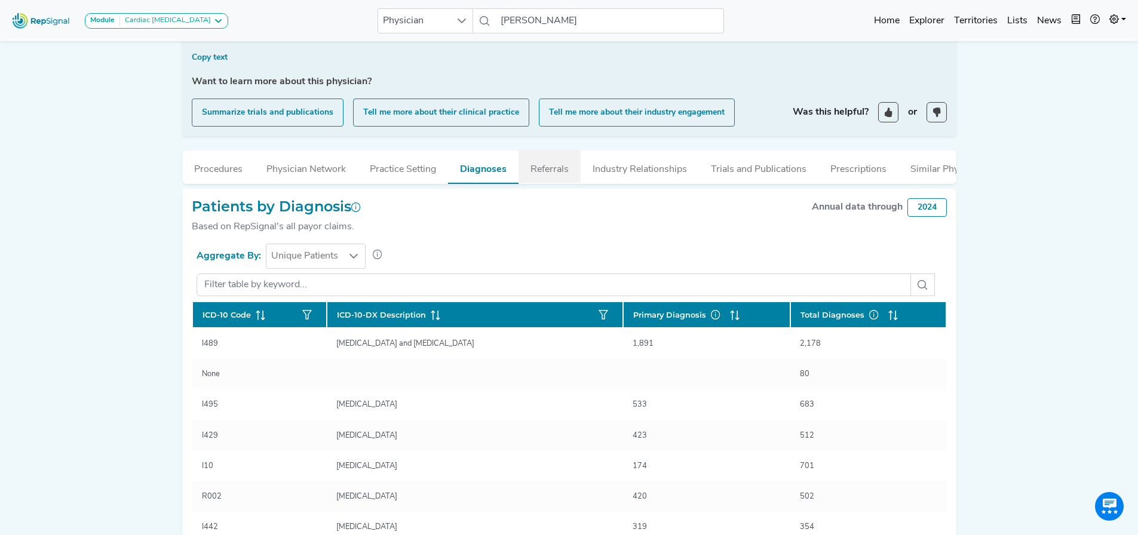
click at [561, 167] on button "Referrals" at bounding box center [549, 167] width 62 height 32
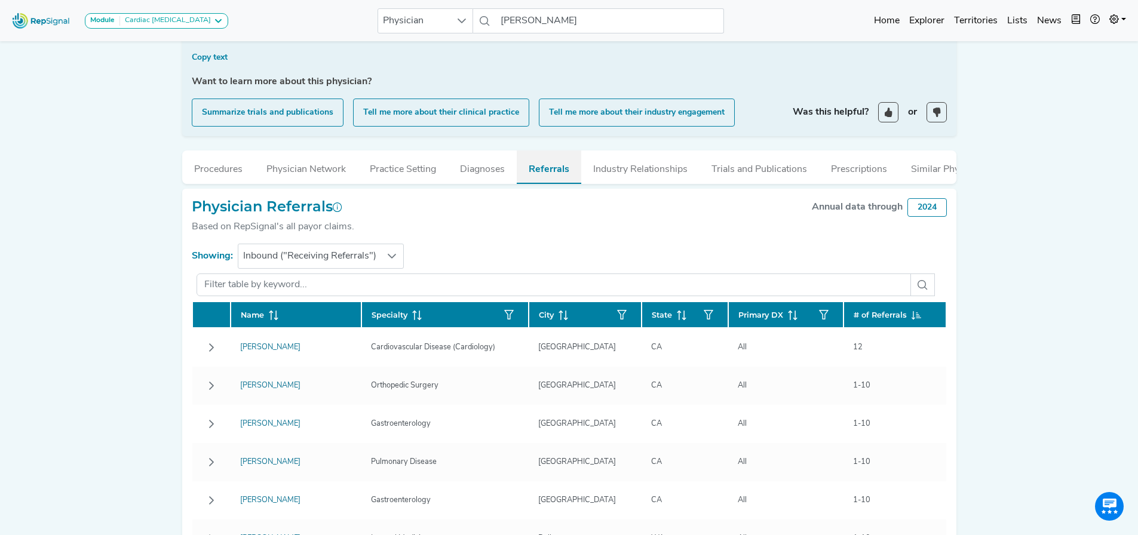
click at [544, 165] on button "Referrals" at bounding box center [549, 167] width 65 height 33
click at [373, 266] on span "Inbound ("Receiving Referrals")" at bounding box center [309, 256] width 143 height 24
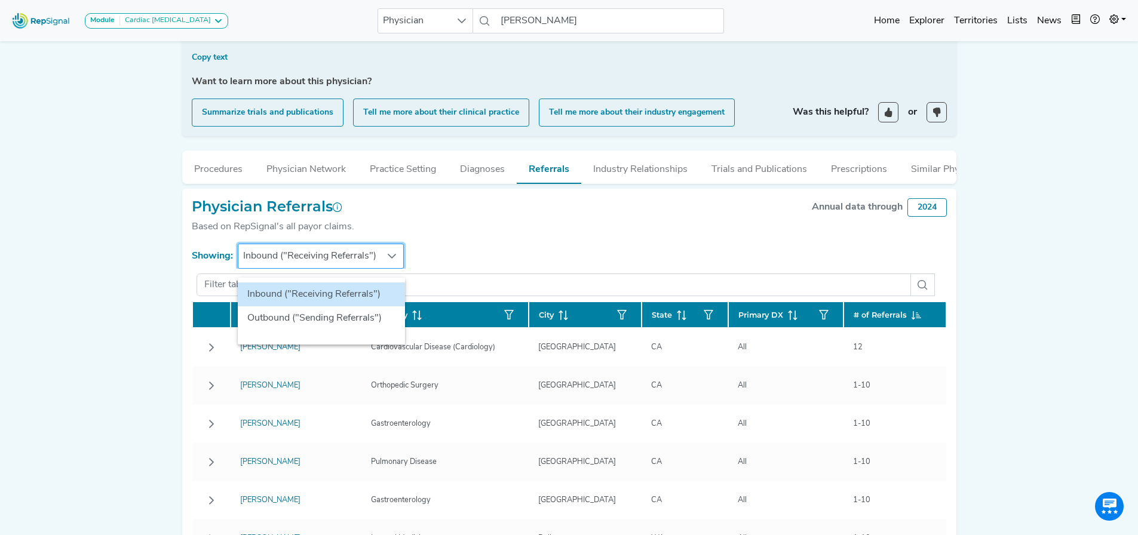
scroll to position [318, 9]
click at [325, 293] on li "Inbound ("Receiving Referrals")" at bounding box center [321, 295] width 167 height 24
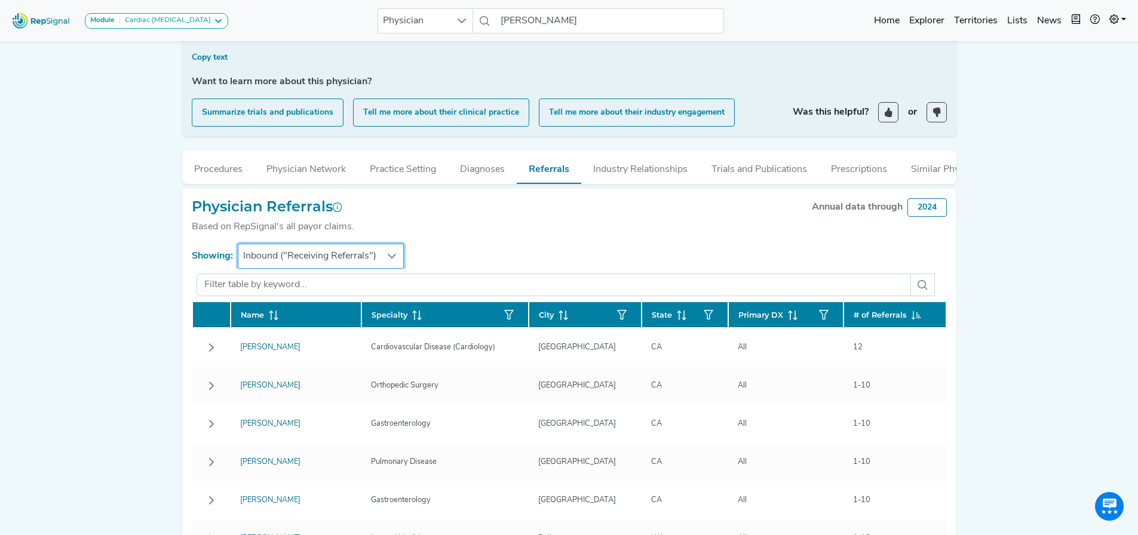
click at [562, 236] on div "Physician Referrals Based on RepSignal's all payor claims. Annual data through …" at bounding box center [569, 221] width 755 height 46
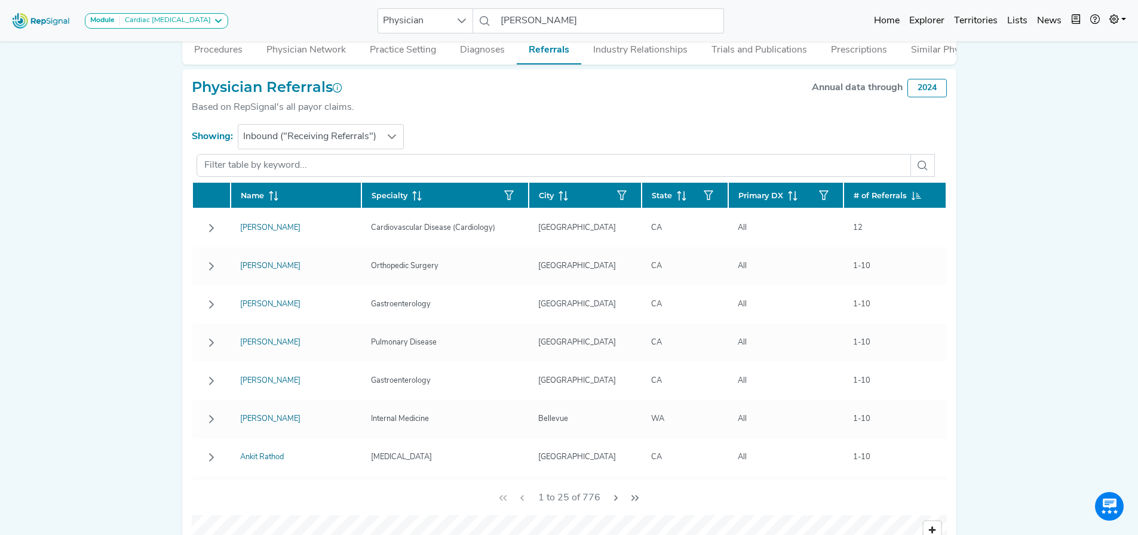
click at [855, 201] on span "# of Referrals" at bounding box center [879, 195] width 53 height 11
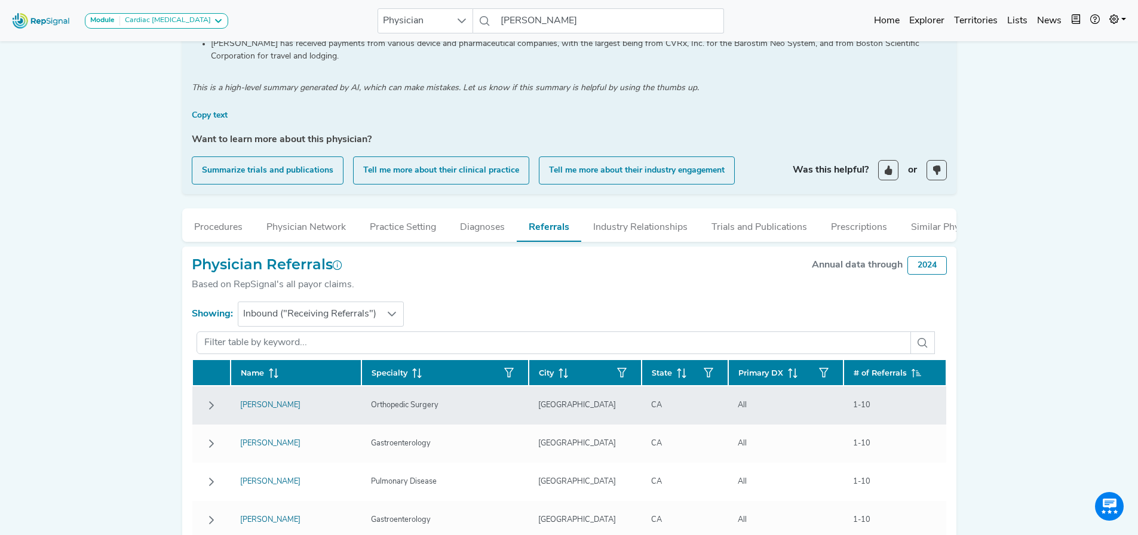
scroll to position [318, 9]
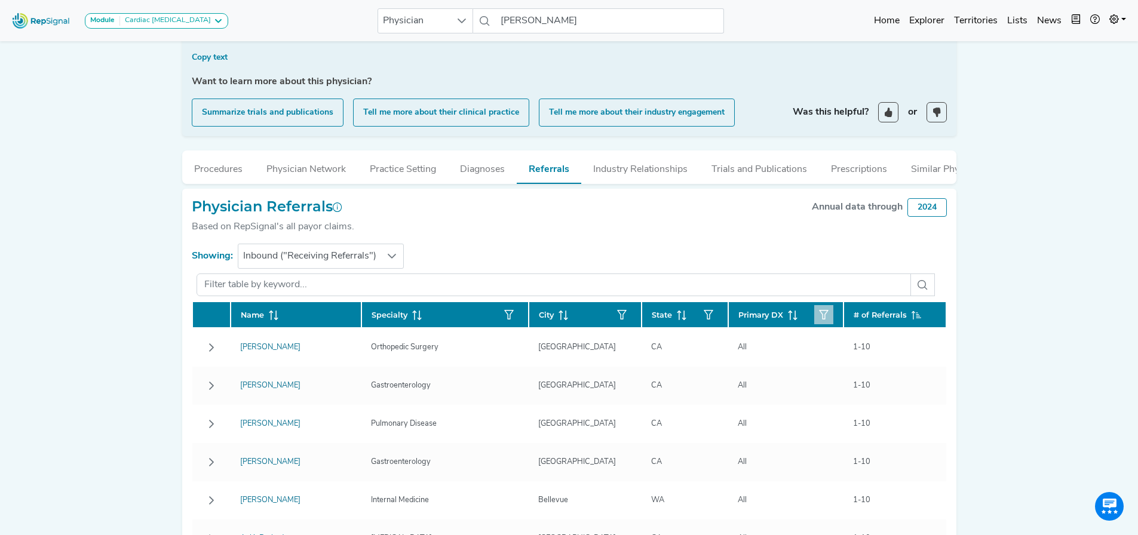
click at [819, 320] on icon "button" at bounding box center [824, 315] width 10 height 10
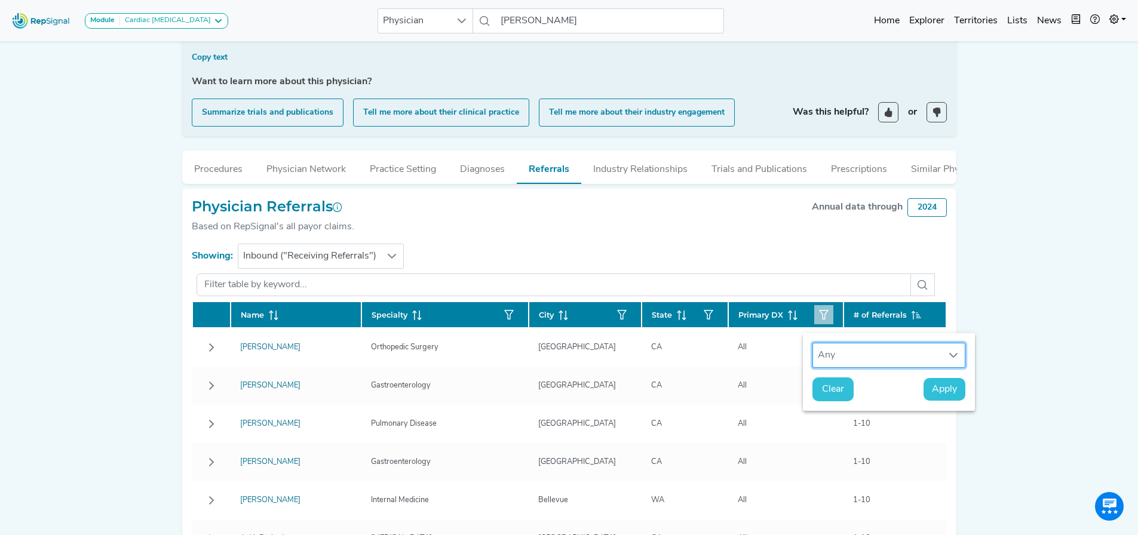
scroll to position [9, 57]
click at [828, 357] on div "Any" at bounding box center [877, 355] width 129 height 24
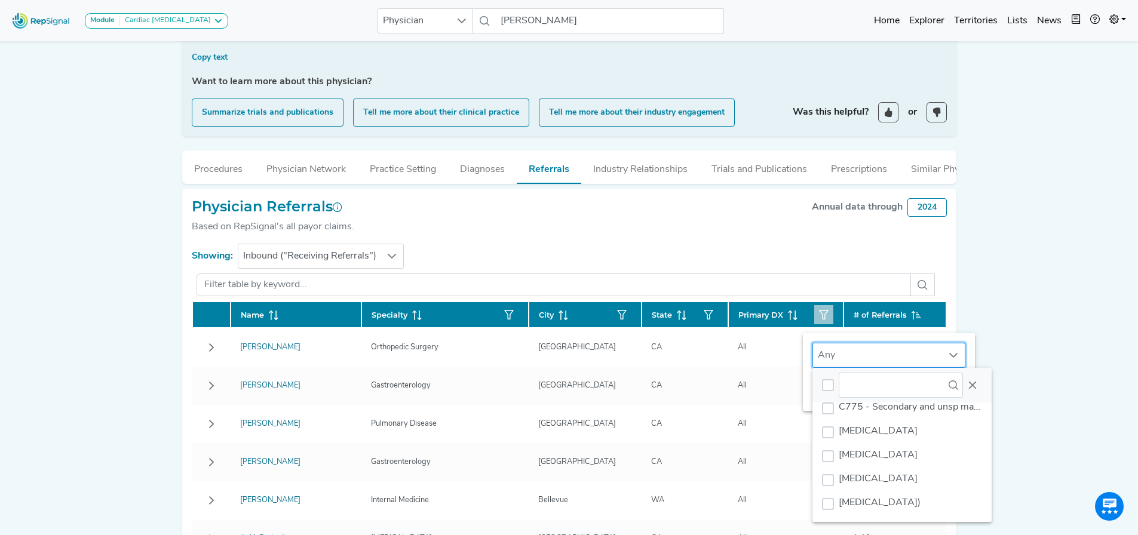
scroll to position [0, 0]
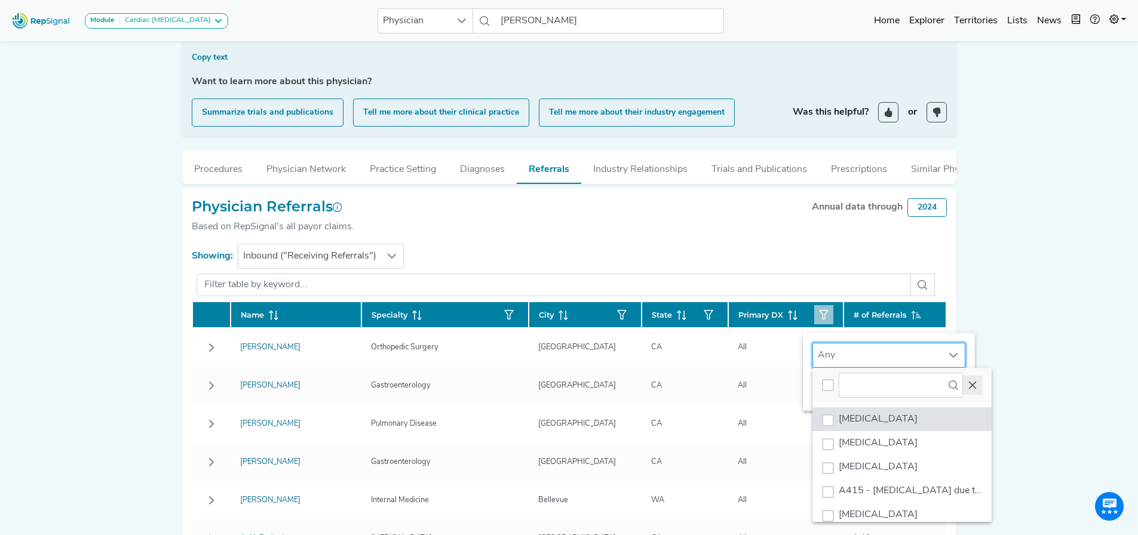
click at [968, 394] on button "Close" at bounding box center [972, 385] width 19 height 19
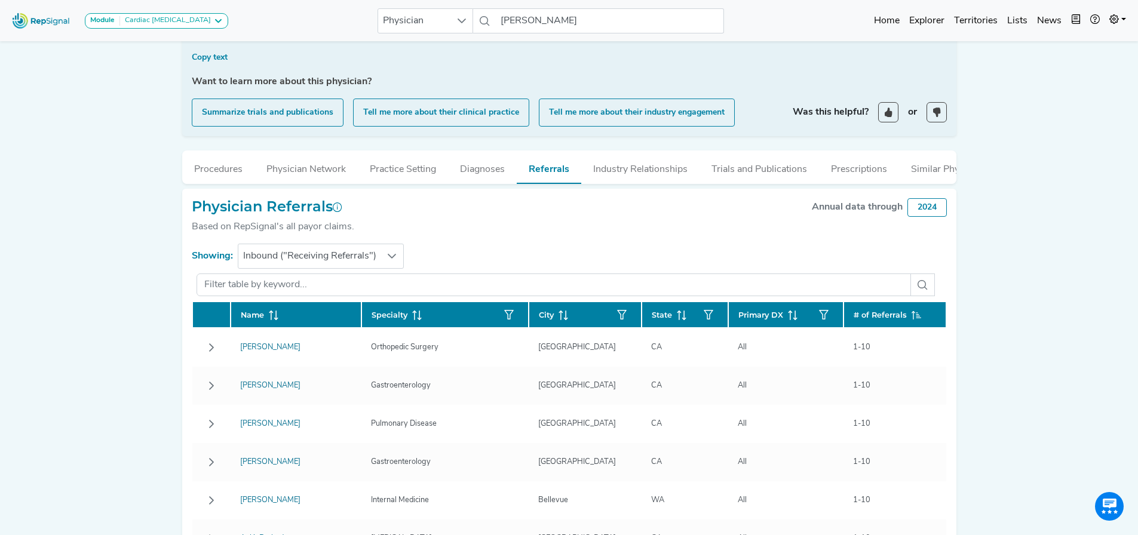
click at [64, 364] on div "Module Cardiac [MEDICAL_DATA] Cardiac [MEDICAL_DATA] Physician [PERSON_NAME] No…" at bounding box center [569, 376] width 1138 height 1389
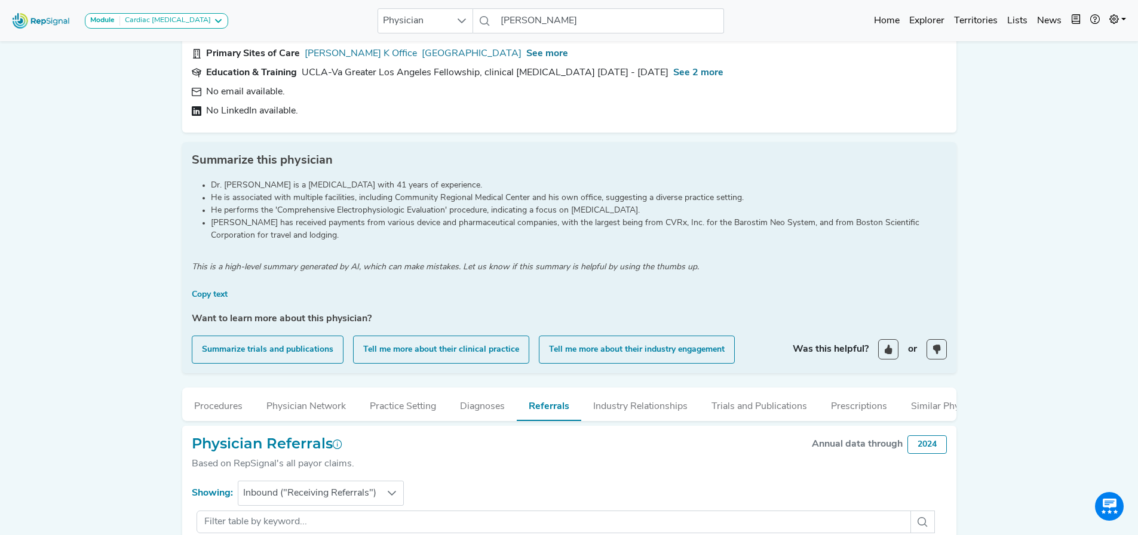
scroll to position [139, 9]
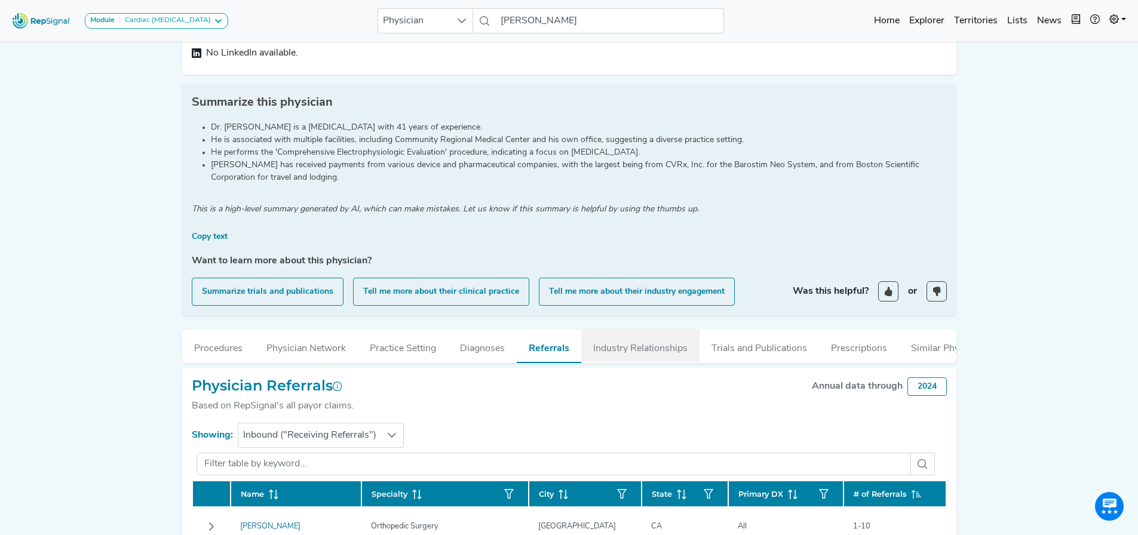
click at [630, 339] on button "Industry Relationships" at bounding box center [640, 346] width 118 height 32
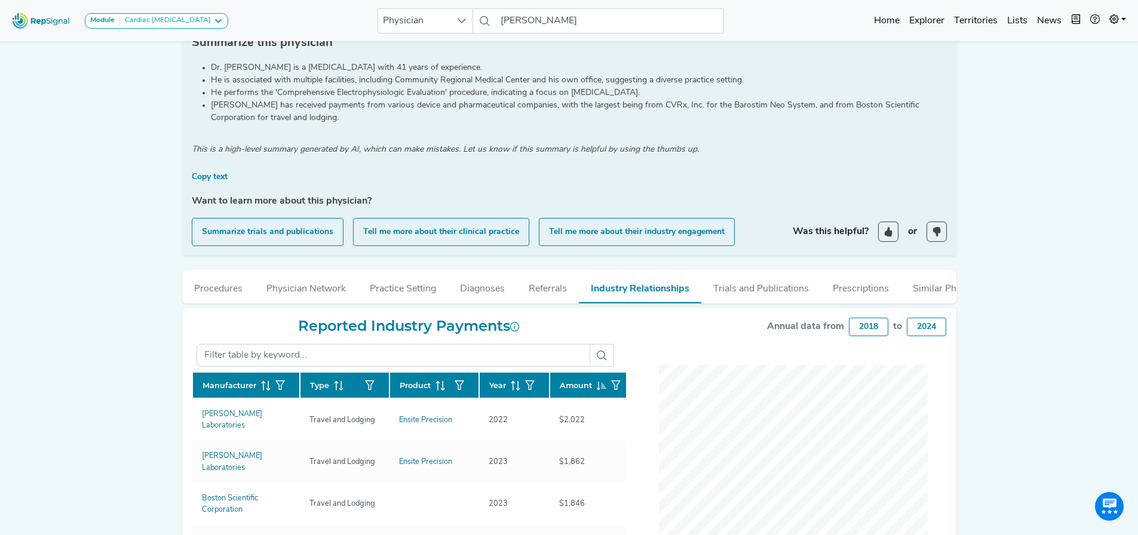
scroll to position [318, 9]
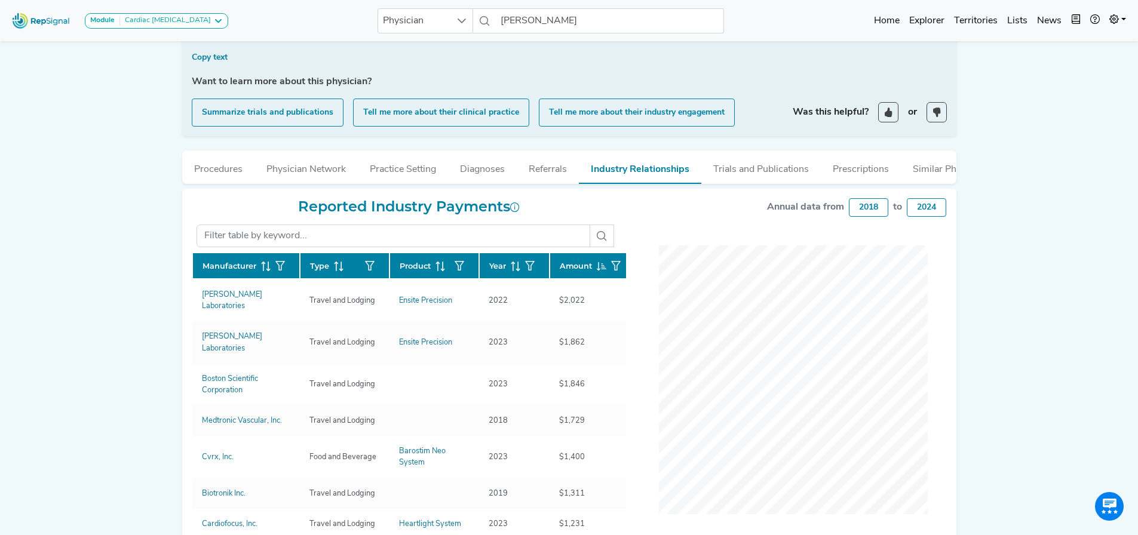
click at [592, 271] on span at bounding box center [599, 265] width 14 height 11
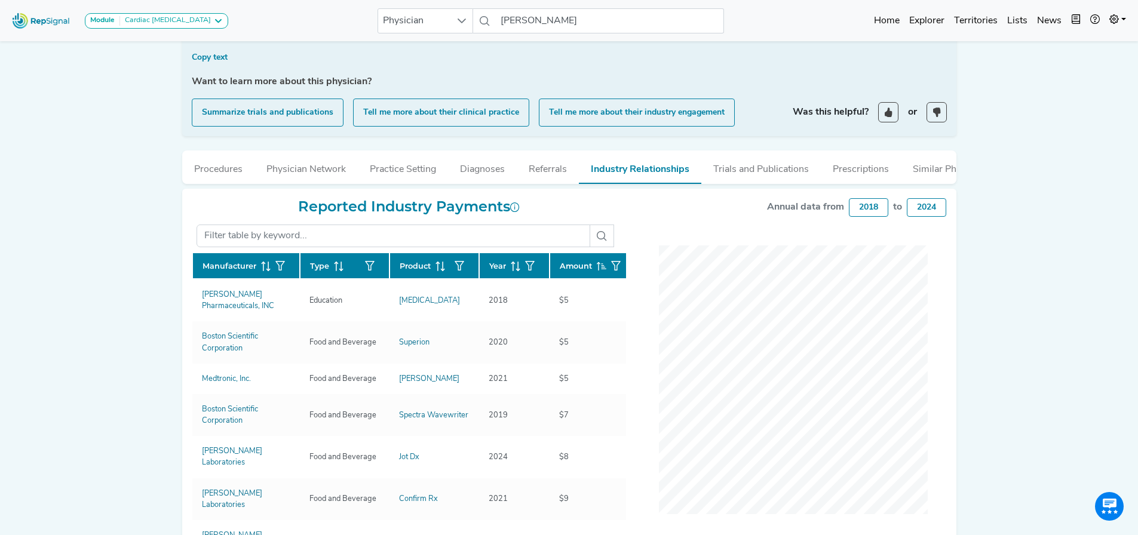
click at [580, 272] on span "Amount" at bounding box center [576, 265] width 32 height 11
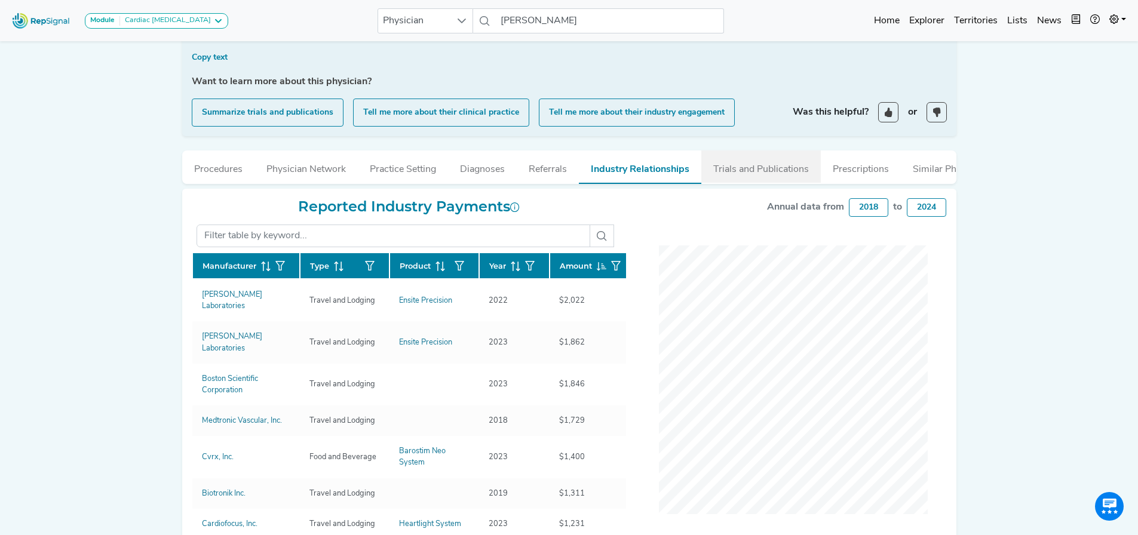
click at [807, 170] on button "Trials and Publications" at bounding box center [760, 167] width 119 height 32
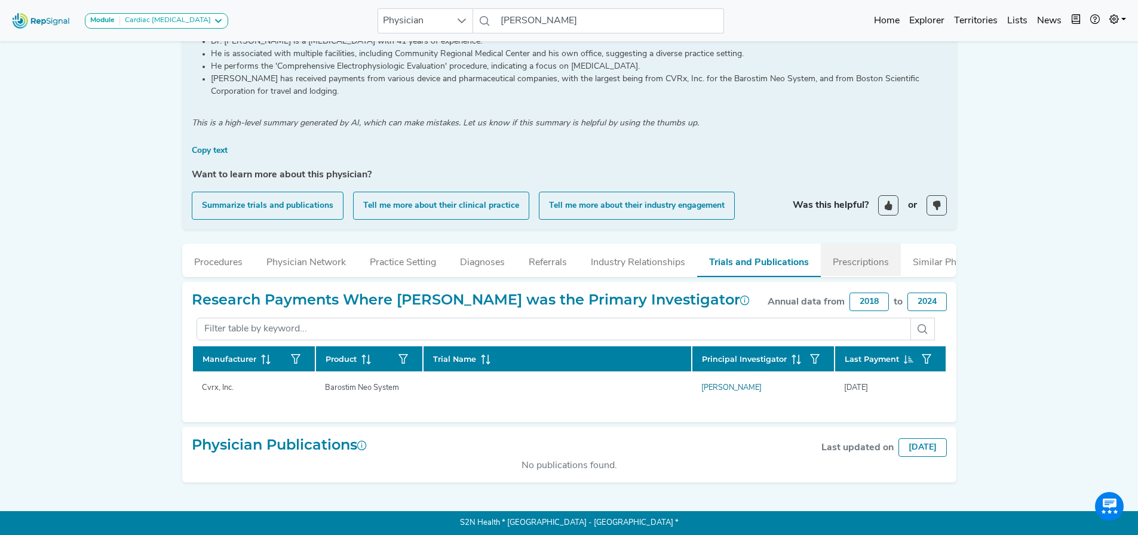
click at [841, 262] on button "Prescriptions" at bounding box center [861, 260] width 80 height 32
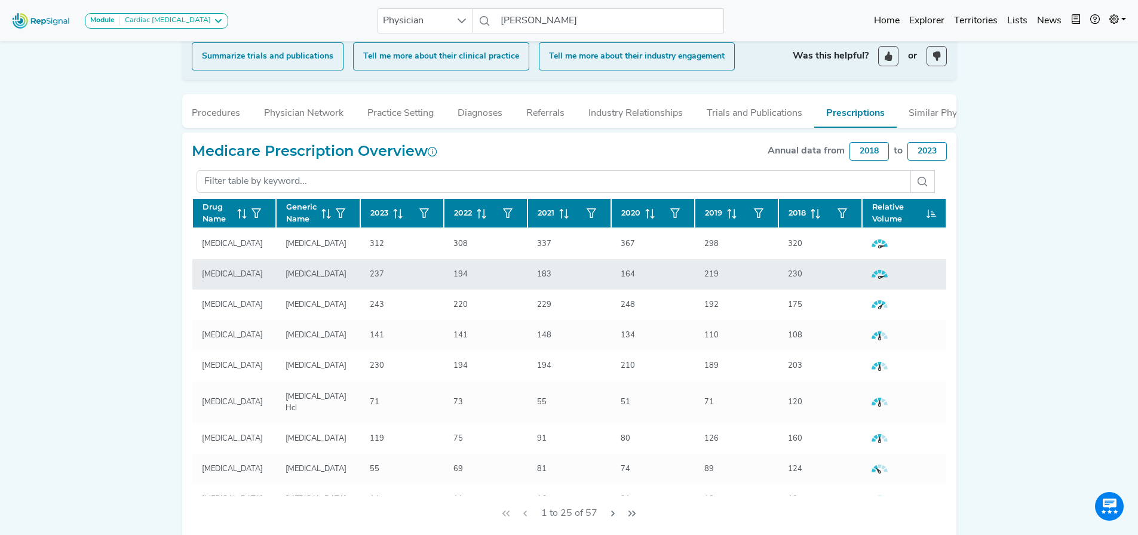
scroll to position [354, 9]
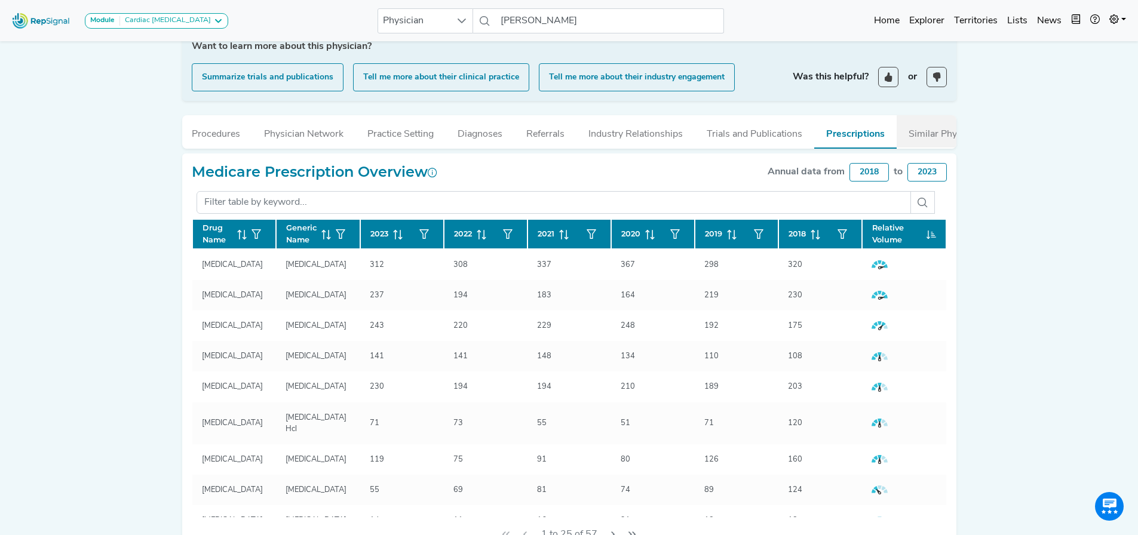
click at [914, 138] on button "Similar Physicians" at bounding box center [947, 131] width 102 height 32
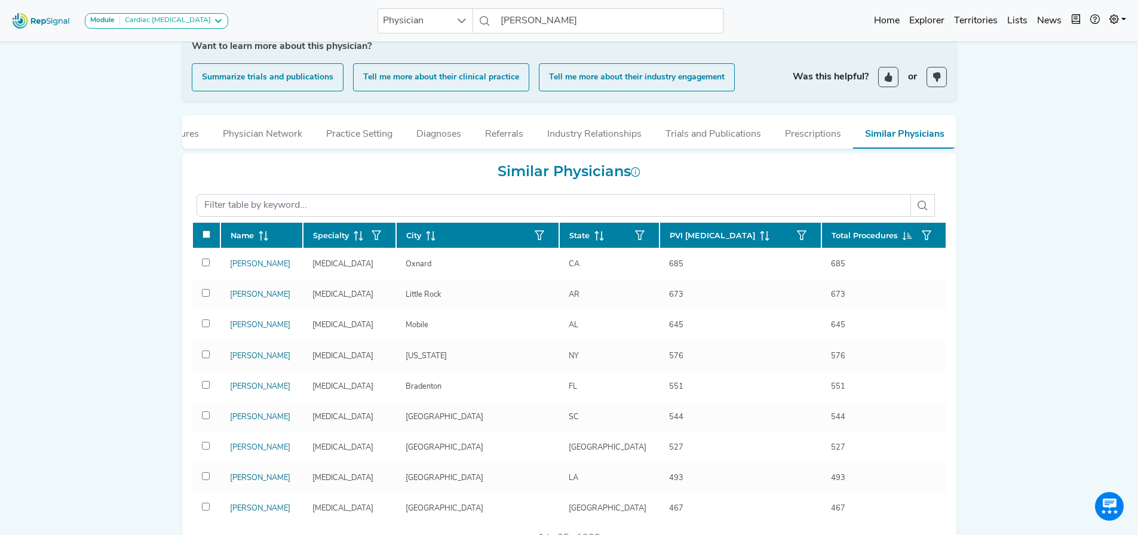
scroll to position [0, 0]
click at [226, 133] on button "Procedures" at bounding box center [218, 131] width 72 height 32
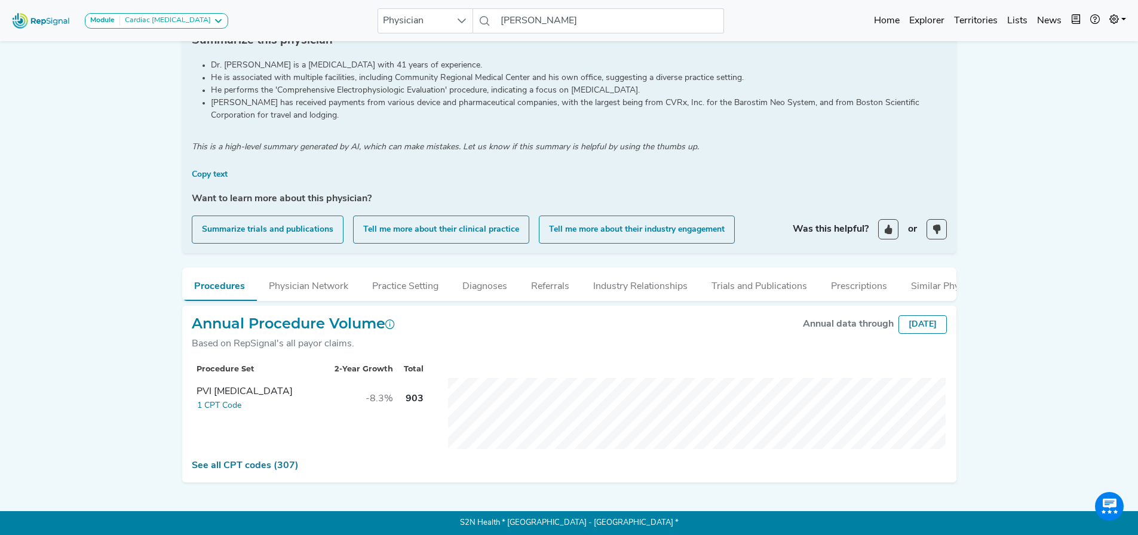
scroll to position [0, 9]
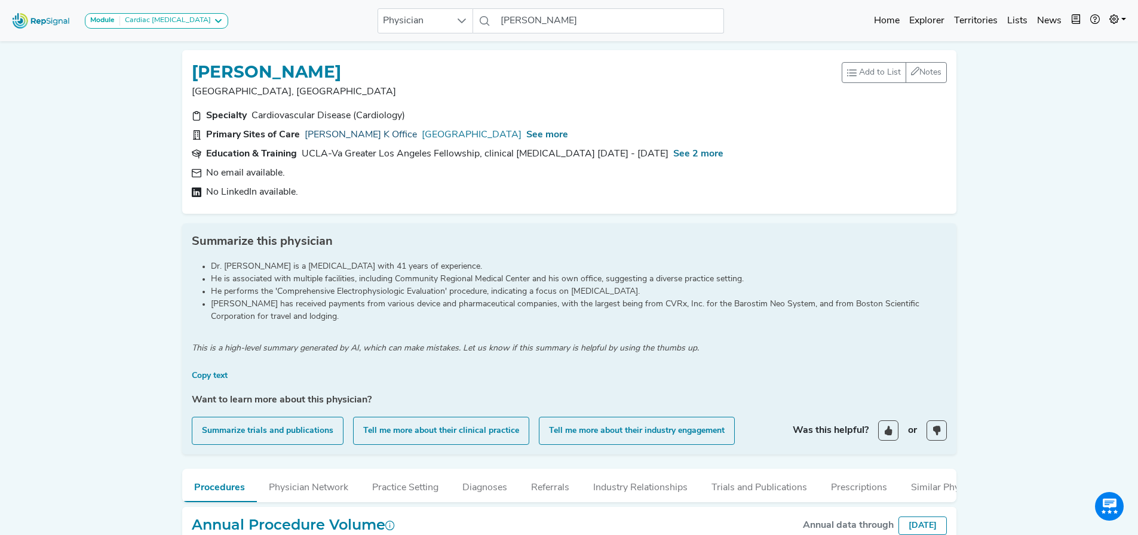
click at [339, 134] on link "[PERSON_NAME] K Office" at bounding box center [361, 135] width 112 height 14
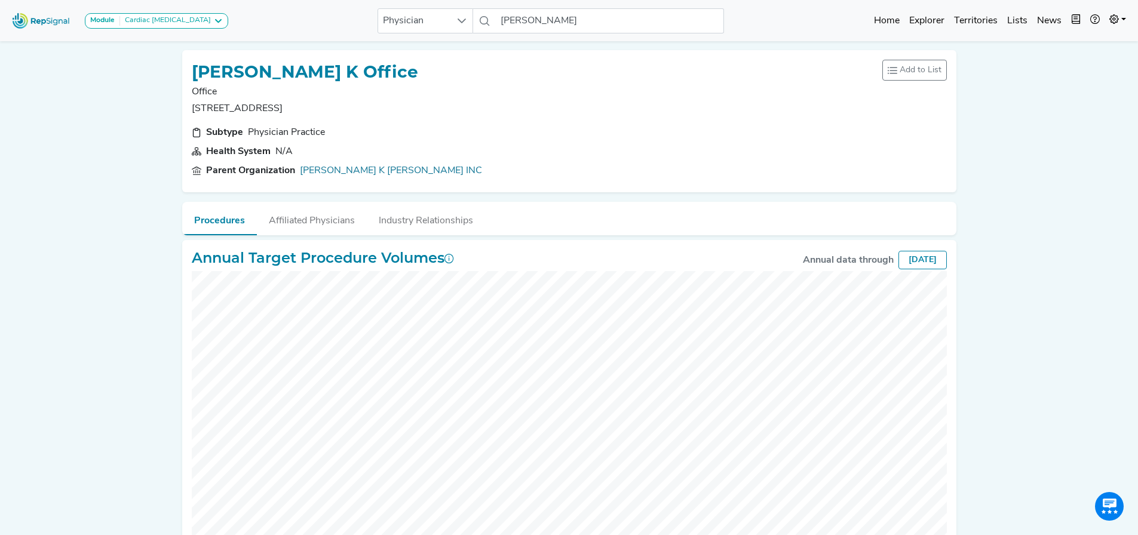
click at [103, 270] on div "Module Cardiac [MEDICAL_DATA] Cardiac [MEDICAL_DATA] Physician [PERSON_NAME] No…" at bounding box center [569, 316] width 1138 height 632
click at [331, 173] on link "[PERSON_NAME] K [PERSON_NAME] INC" at bounding box center [391, 171] width 182 height 14
click at [101, 262] on div "Module Cardiac [MEDICAL_DATA] Cardiac [MEDICAL_DATA] Physician [PERSON_NAME] No…" at bounding box center [569, 316] width 1138 height 632
click at [330, 140] on div "Subtype Physician Practice Health System N/A Parent Organization Thampi K John …" at bounding box center [569, 153] width 769 height 57
click at [333, 136] on section "Subtype Physician Practice" at bounding box center [569, 132] width 755 height 14
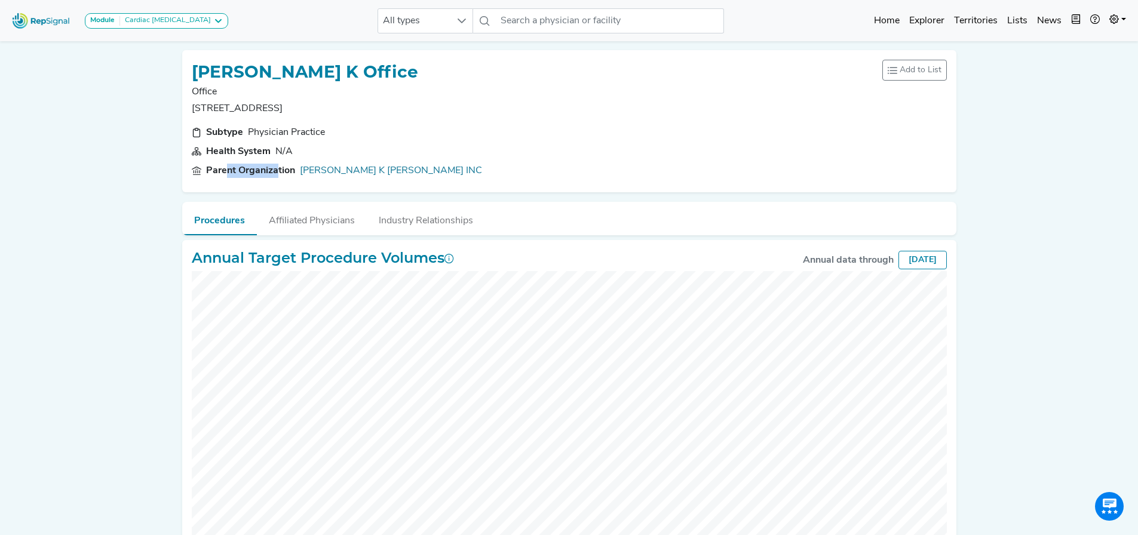
click at [219, 161] on div "Subtype Physician Practice Health System N/A Parent Organization Thampi K John …" at bounding box center [569, 153] width 769 height 57
click at [595, 38] on nav "Module Cardiac Ablation Cardiac Ablation All types No results found Home Explor…" at bounding box center [569, 20] width 1138 height 41
click at [592, 23] on input "text" at bounding box center [610, 20] width 228 height 25
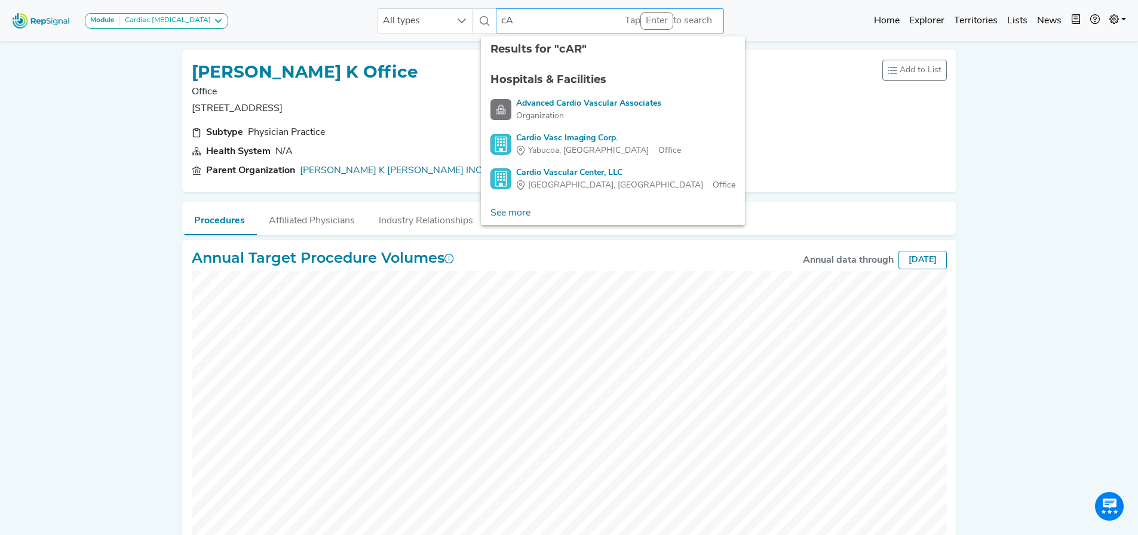
type input "c"
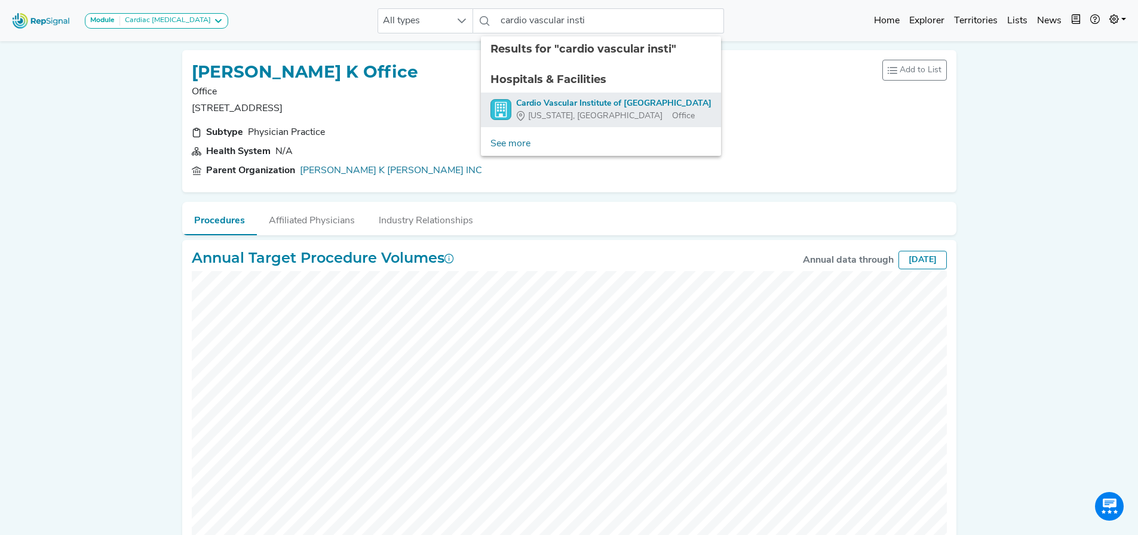
click at [622, 110] on div "New York, NY Office" at bounding box center [613, 116] width 195 height 13
type input "Cardio Vascular Institute of Mount Sinai"
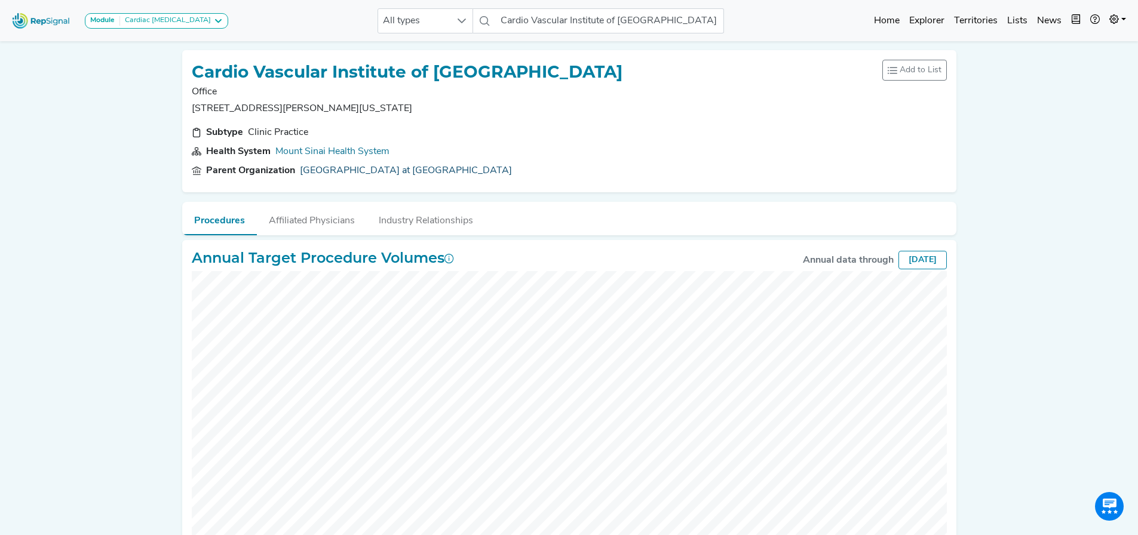
click at [367, 170] on link "Icahn School of Medicine at Mount Sinai" at bounding box center [406, 171] width 212 height 14
click at [378, 168] on link "Icahn School of Medicine at Mount Sinai" at bounding box center [406, 171] width 212 height 14
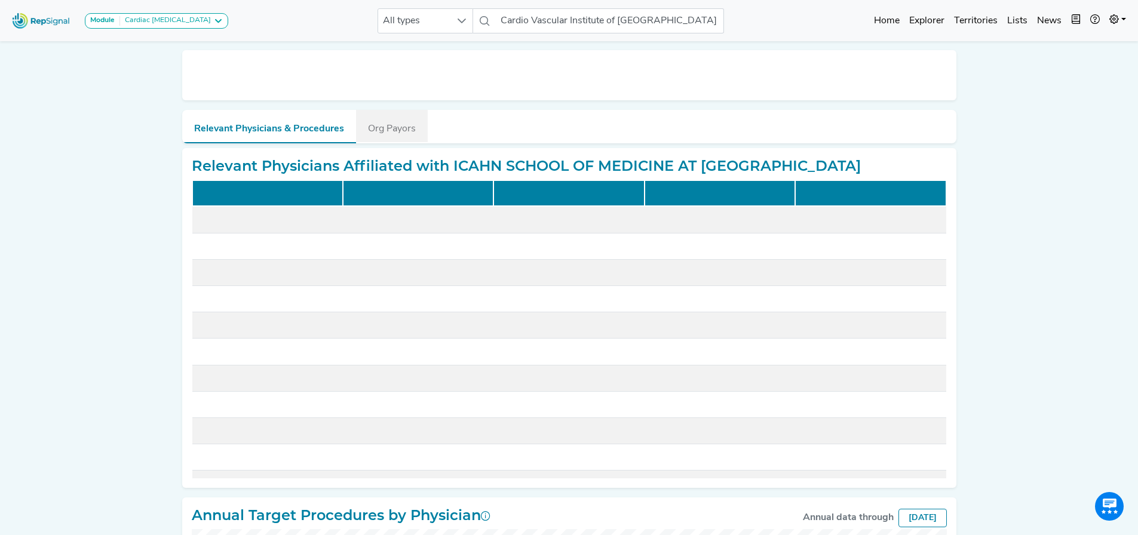
click at [395, 130] on button "Org Payors" at bounding box center [392, 126] width 72 height 32
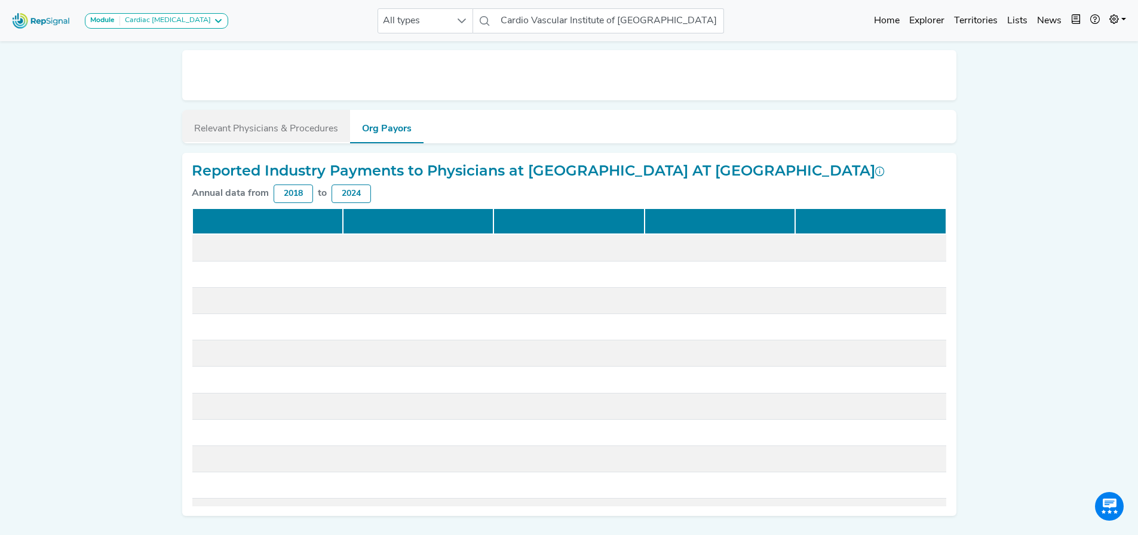
click at [298, 131] on button "Relevant Physicians & Procedures" at bounding box center [266, 126] width 168 height 32
click at [420, 131] on button "Org Payors" at bounding box center [386, 126] width 73 height 33
click at [339, 130] on button "Relevant Physicians & Procedures" at bounding box center [266, 126] width 168 height 32
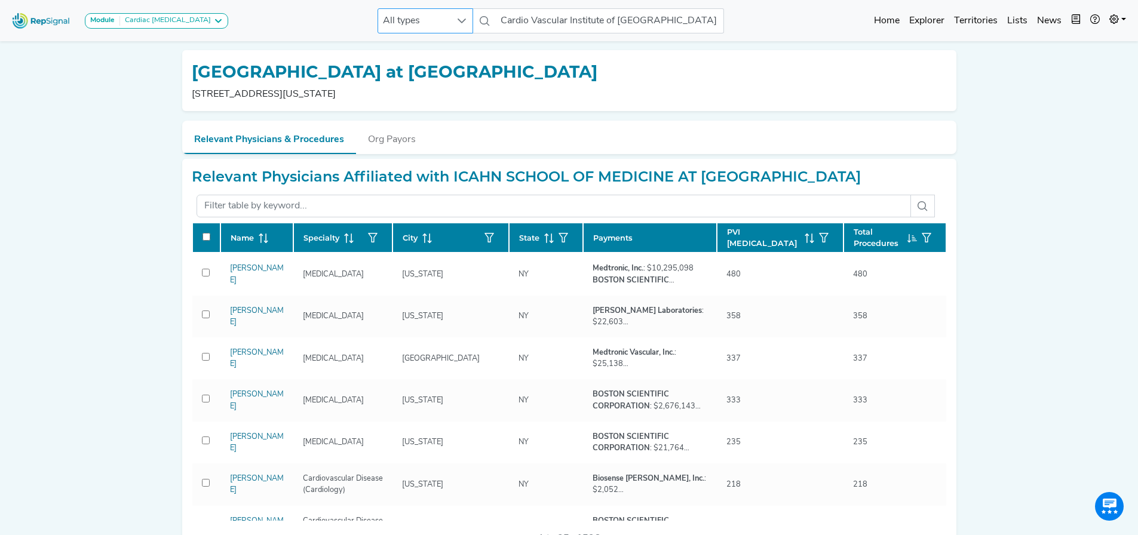
click at [450, 10] on div at bounding box center [461, 21] width 23 height 24
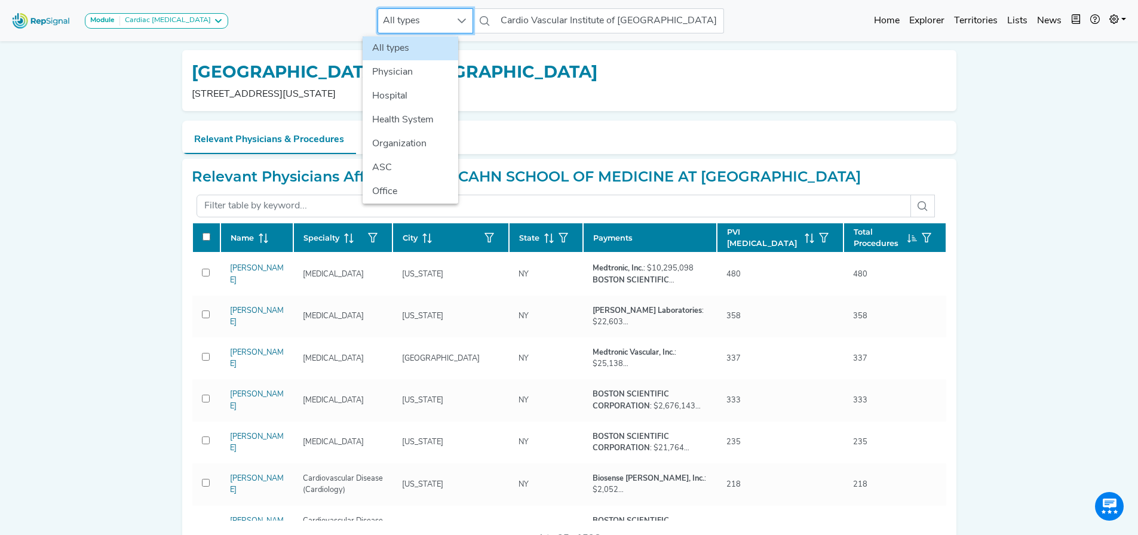
click at [98, 178] on div "Module Cardiac Ablation Cardiac Ablation All types Cardio Vascular Institute of…" at bounding box center [569, 483] width 1138 height 967
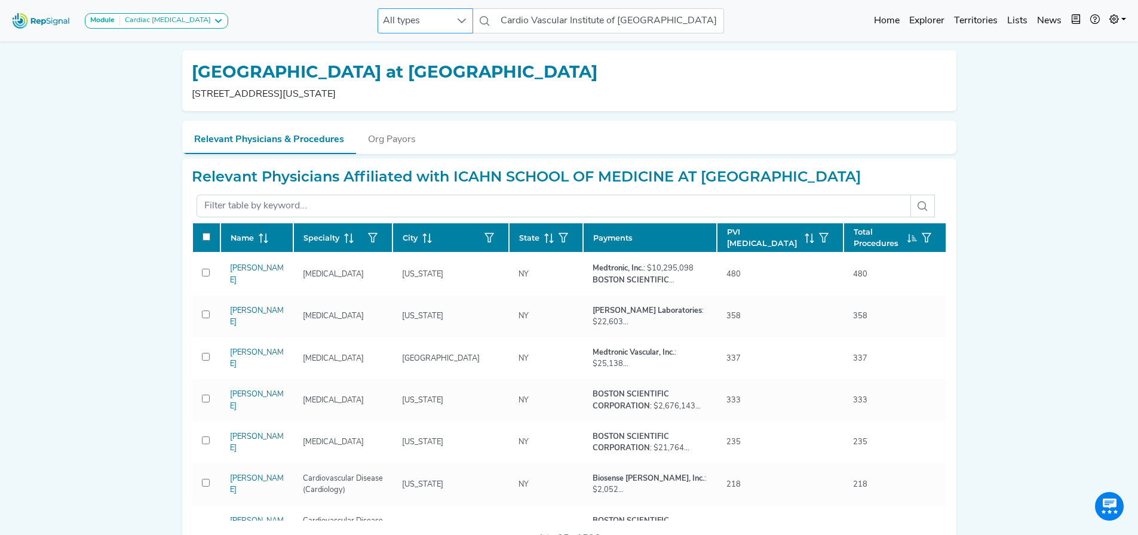
click at [410, 16] on span "All types" at bounding box center [414, 21] width 72 height 24
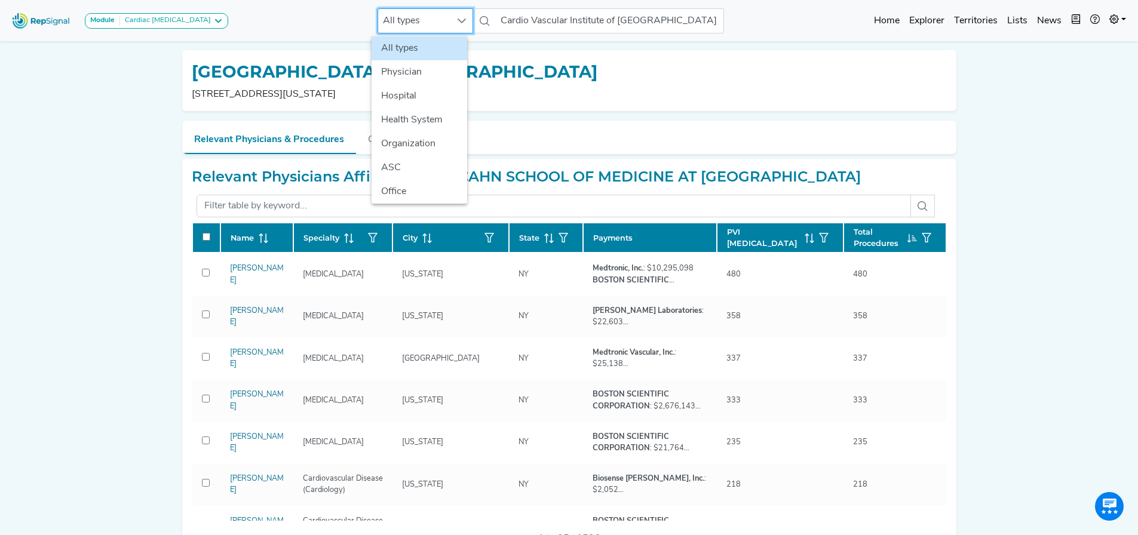
click at [75, 228] on div "Module Cardiac Ablation Cardiac Ablation All types Cardio Vascular Institute of…" at bounding box center [569, 483] width 1138 height 967
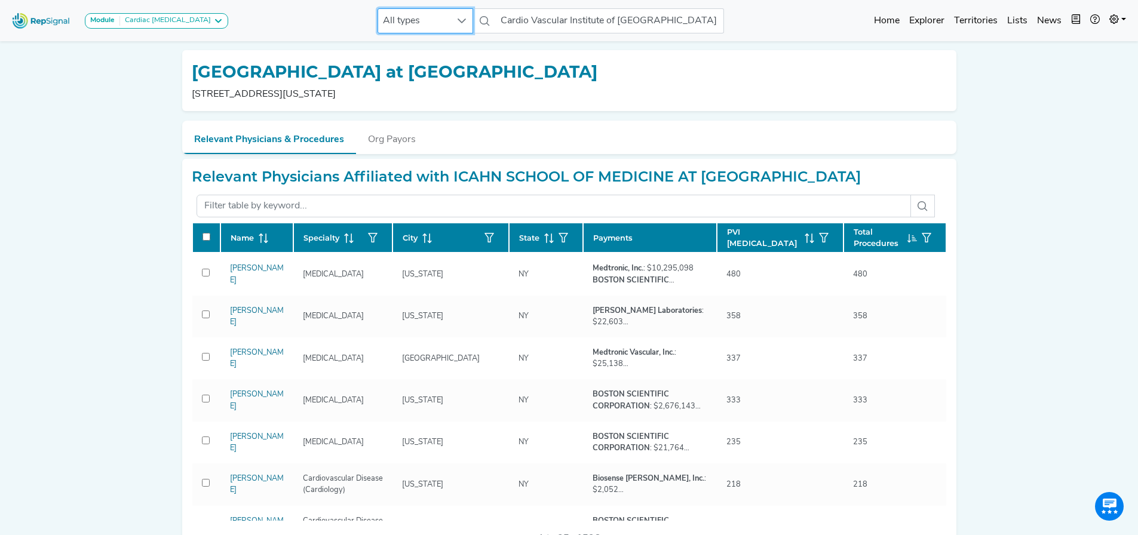
click at [412, 22] on span "All types" at bounding box center [414, 21] width 72 height 24
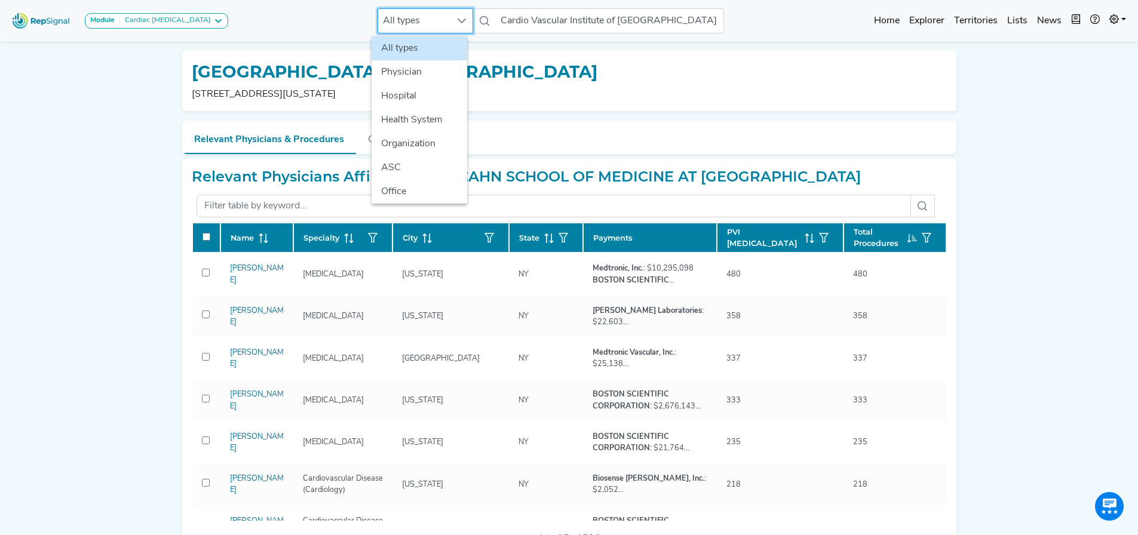
click at [105, 186] on div "Module Cardiac Ablation Cardiac Ablation All types Cardio Vascular Institute of…" at bounding box center [569, 483] width 1138 height 967
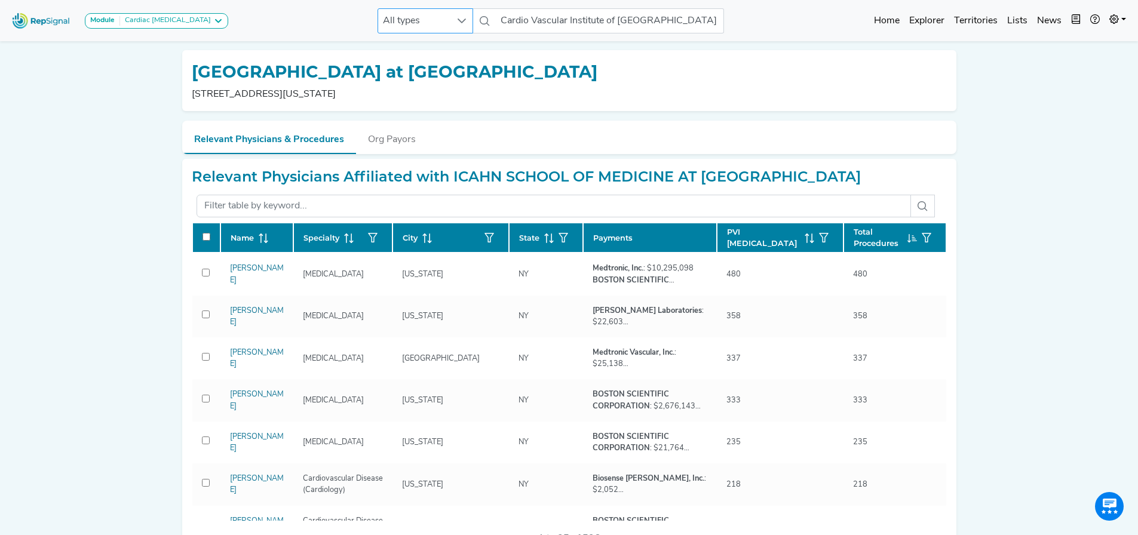
click at [399, 21] on span "All types" at bounding box center [414, 21] width 72 height 24
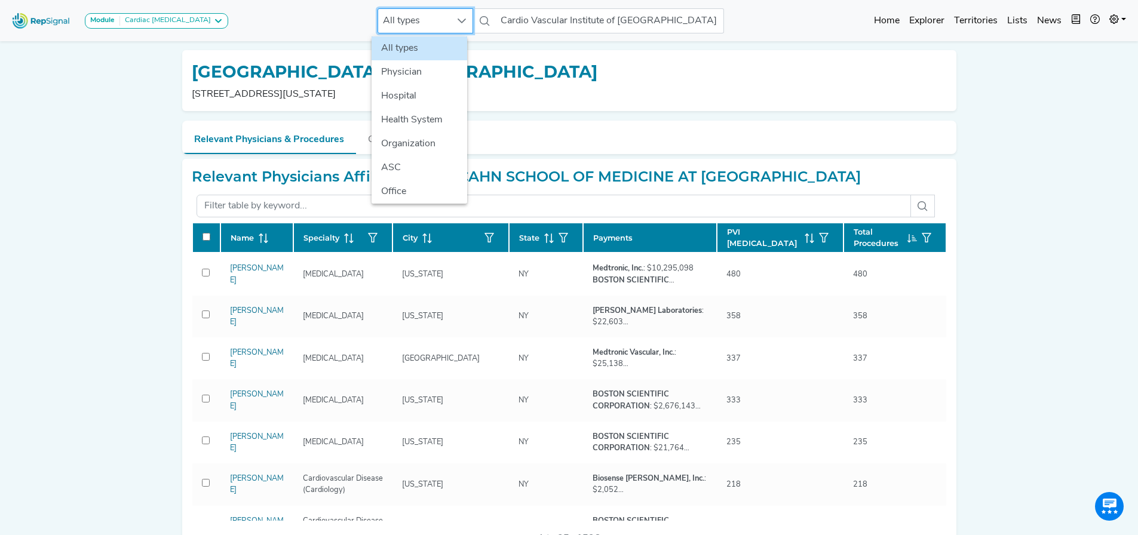
click at [22, 188] on div "Module Cardiac Ablation Cardiac Ablation All types Cardio Vascular Institute of…" at bounding box center [569, 483] width 1138 height 967
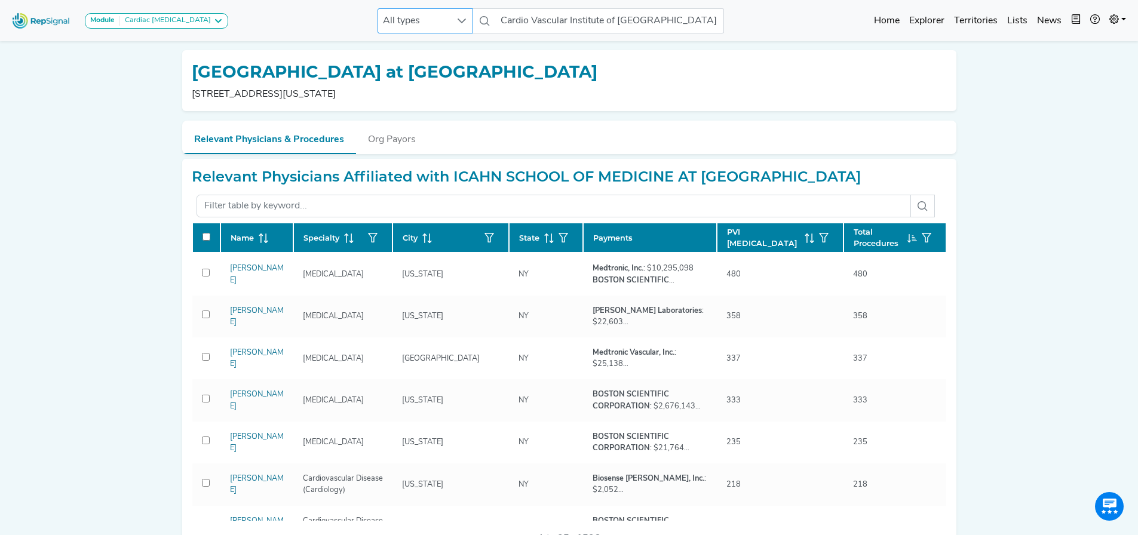
click at [404, 17] on span "All types" at bounding box center [414, 21] width 72 height 24
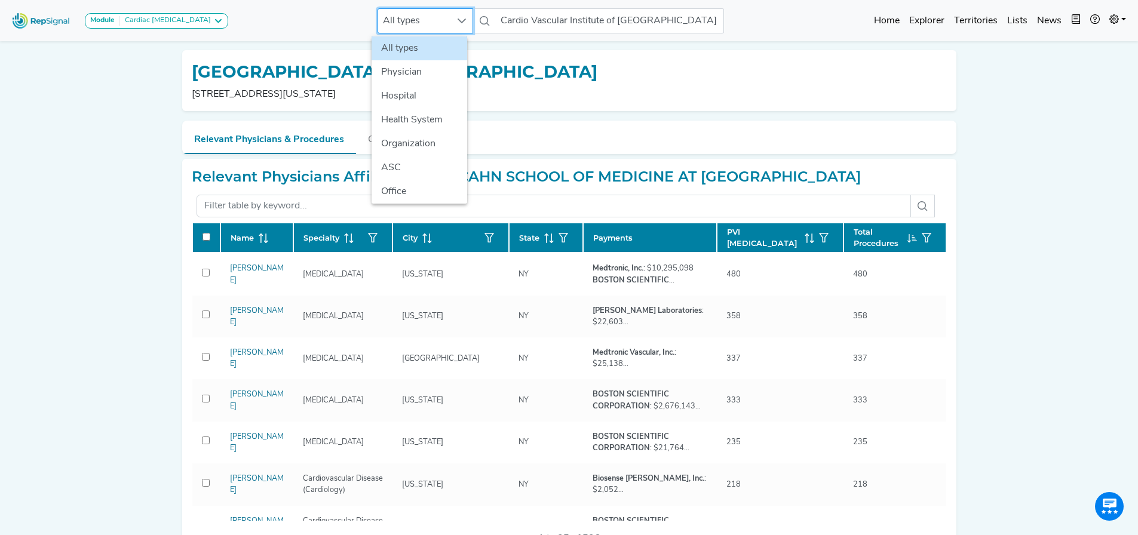
click at [106, 263] on div "Module Cardiac Ablation Cardiac Ablation All types Cardio Vascular Institute of…" at bounding box center [569, 483] width 1138 height 967
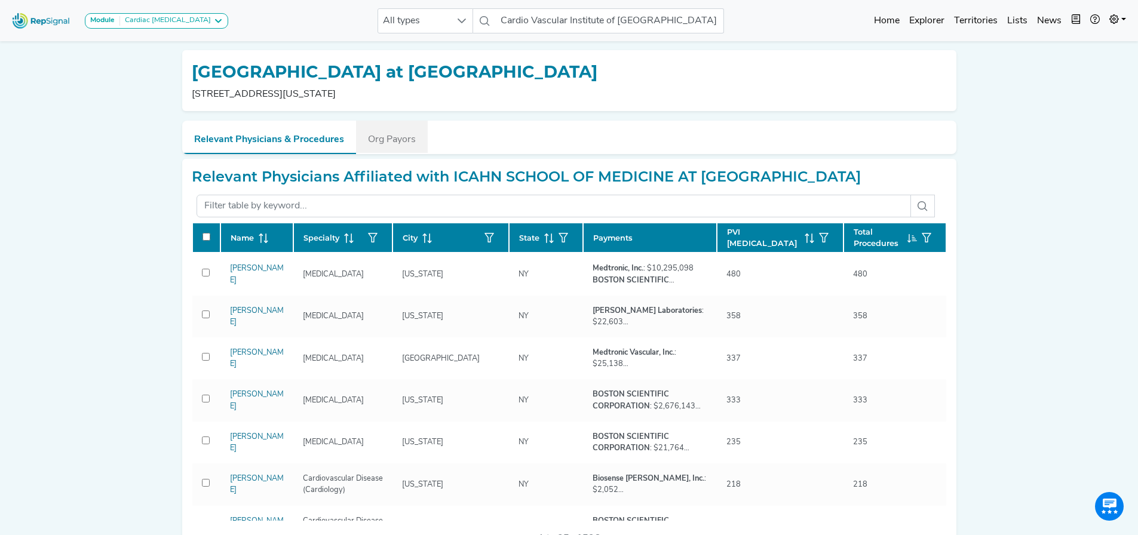
click at [379, 143] on button "Org Payors" at bounding box center [392, 137] width 72 height 32
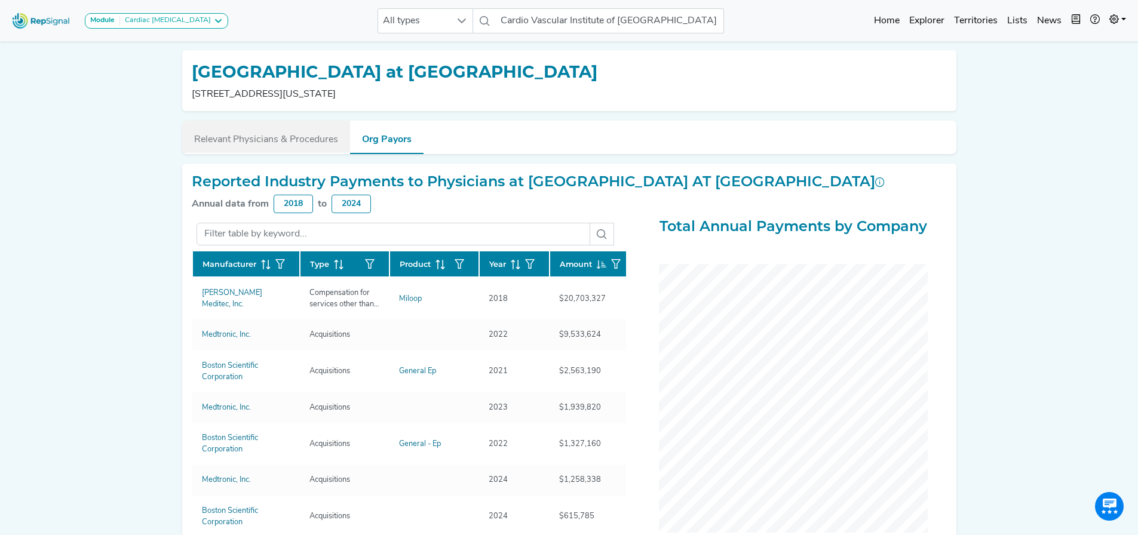
click at [293, 146] on button "Relevant Physicians & Procedures" at bounding box center [266, 137] width 168 height 32
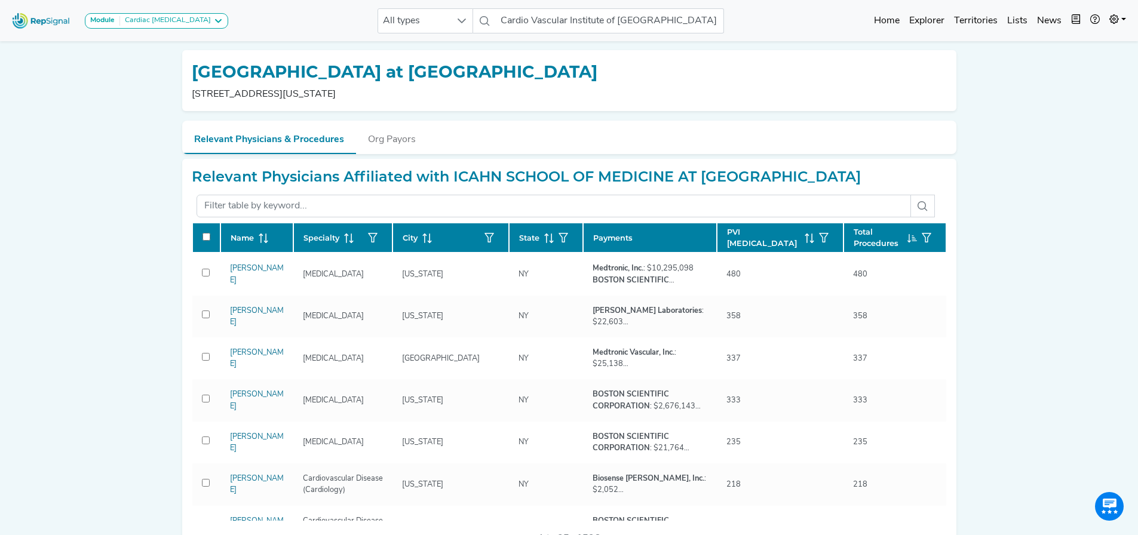
click at [122, 212] on div "Module Cardiac Ablation Cardiac Ablation All types Cardio Vascular Institute of…" at bounding box center [569, 483] width 1138 height 967
click at [403, 27] on span "All types" at bounding box center [414, 21] width 72 height 24
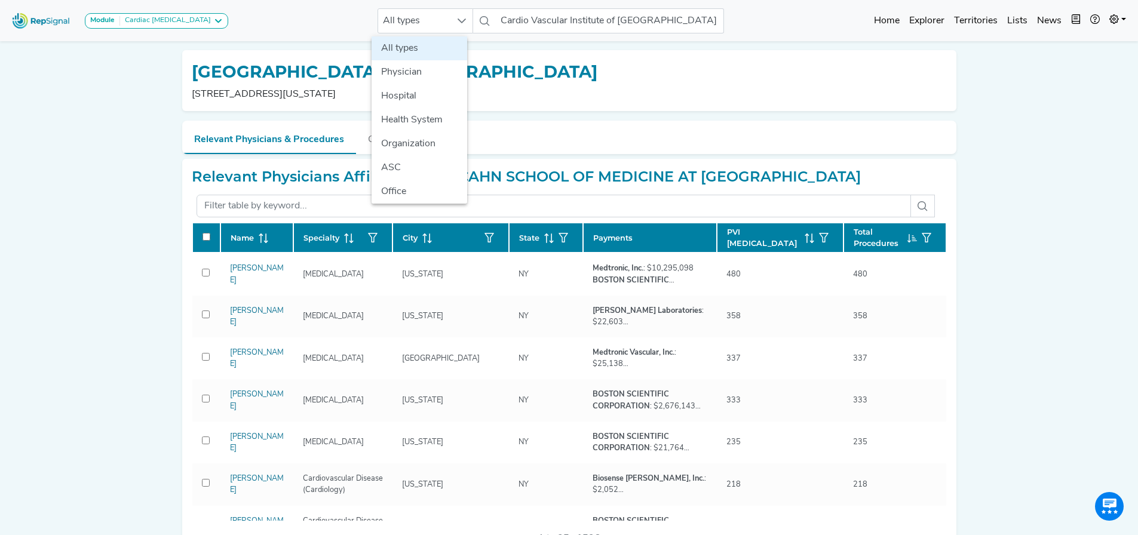
click at [1057, 371] on div "Module Cardiac Ablation Cardiac Ablation All types Cardio Vascular Institute of…" at bounding box center [569, 483] width 1138 height 967
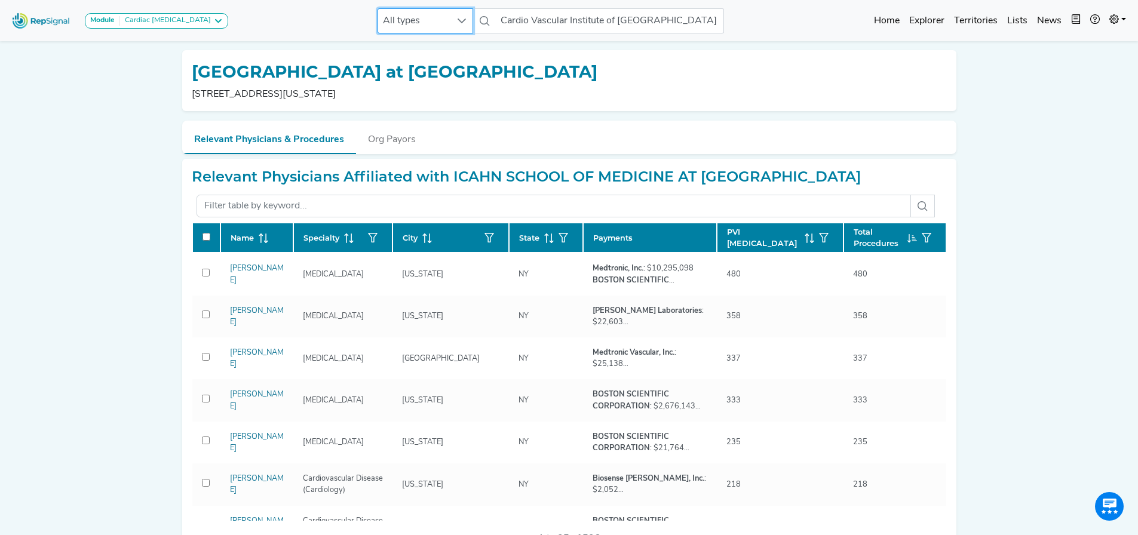
click at [418, 17] on span "All types" at bounding box center [414, 21] width 72 height 24
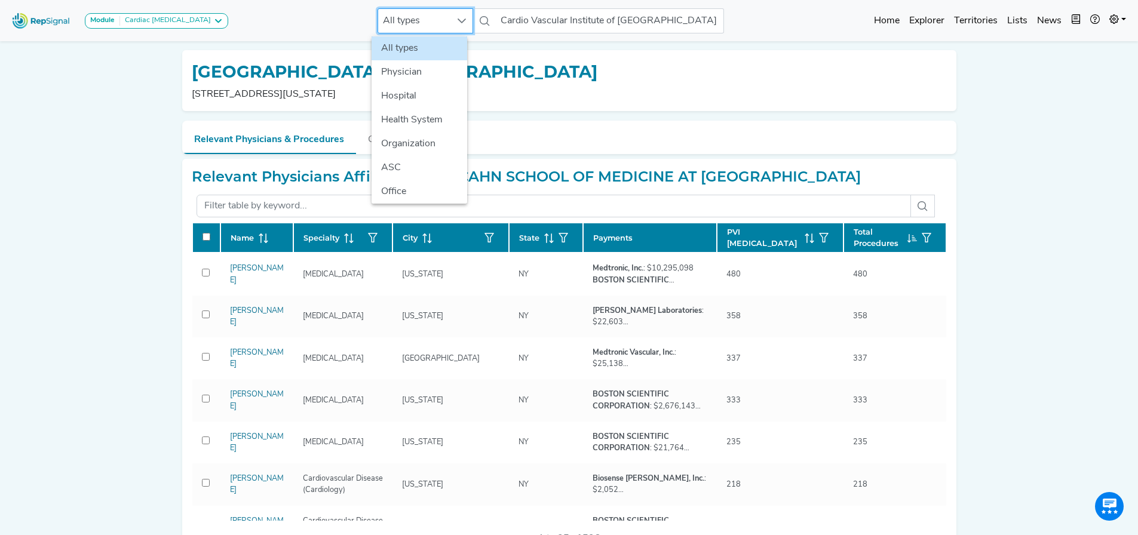
drag, startPoint x: 62, startPoint y: 135, endPoint x: 44, endPoint y: 134, distance: 17.3
click at [60, 135] on div "Module Cardiac Ablation Cardiac Ablation All types Cardio Vascular Institute of…" at bounding box center [569, 483] width 1138 height 967
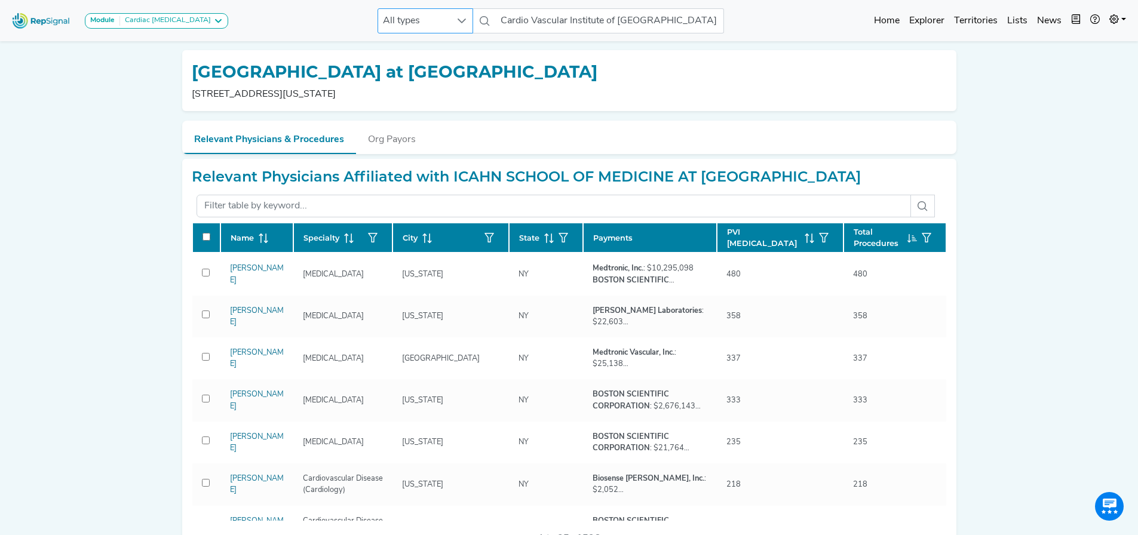
click at [431, 17] on span "All types" at bounding box center [414, 21] width 72 height 24
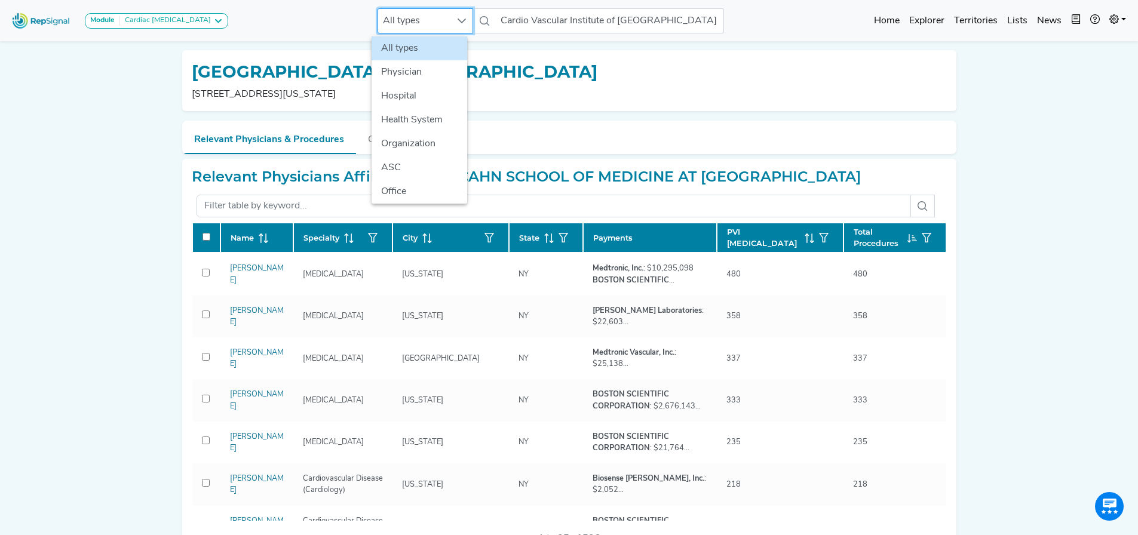
click at [56, 221] on div "Module Cardiac Ablation Cardiac Ablation All types Cardio Vascular Institute of…" at bounding box center [569, 483] width 1138 height 967
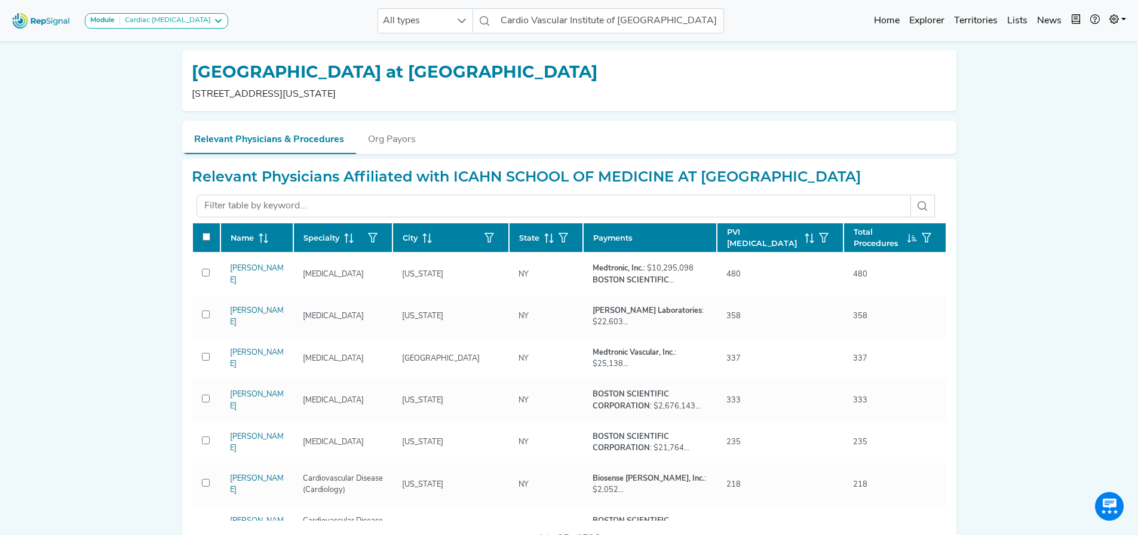
click at [106, 295] on div "Module Cardiac Ablation Cardiac Ablation All types Cardio Vascular Institute of…" at bounding box center [569, 483] width 1138 height 967
click at [388, 141] on button "Org Payors" at bounding box center [392, 137] width 72 height 32
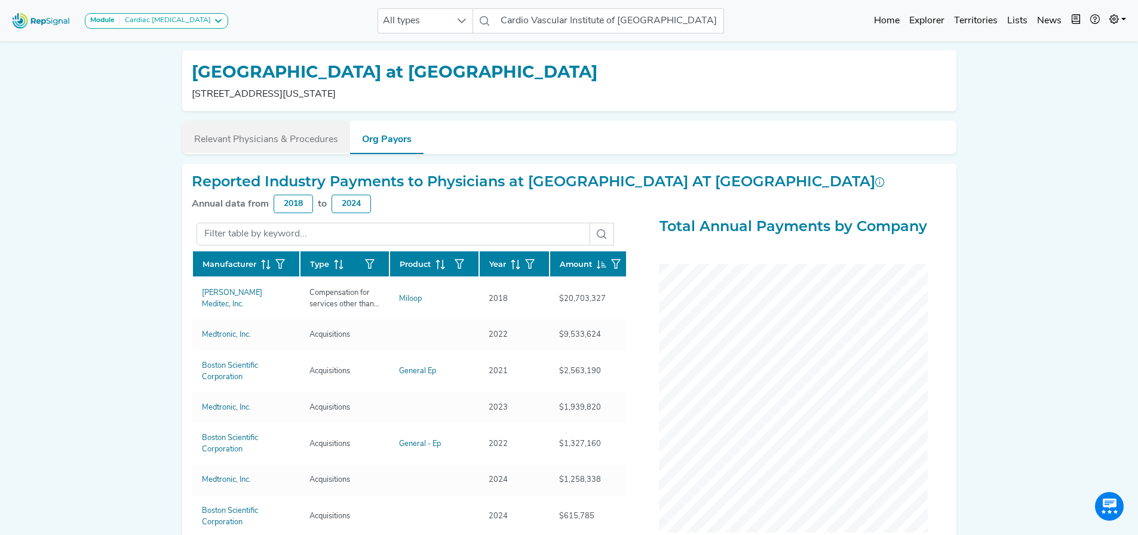
click at [312, 141] on button "Relevant Physicians & Procedures" at bounding box center [266, 137] width 168 height 32
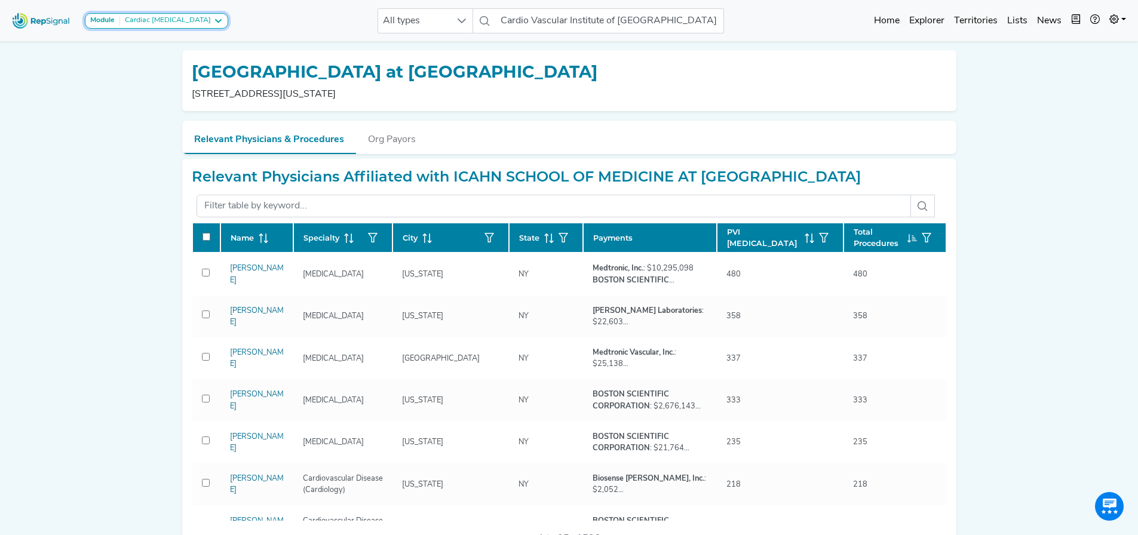
click at [165, 15] on button "Module Cardiac [MEDICAL_DATA]" at bounding box center [156, 21] width 143 height 16
click at [152, 155] on div "Module Cardiac Ablation Cardiac Ablation All types Cardio Vascular Institute of…" at bounding box center [569, 483] width 1138 height 967
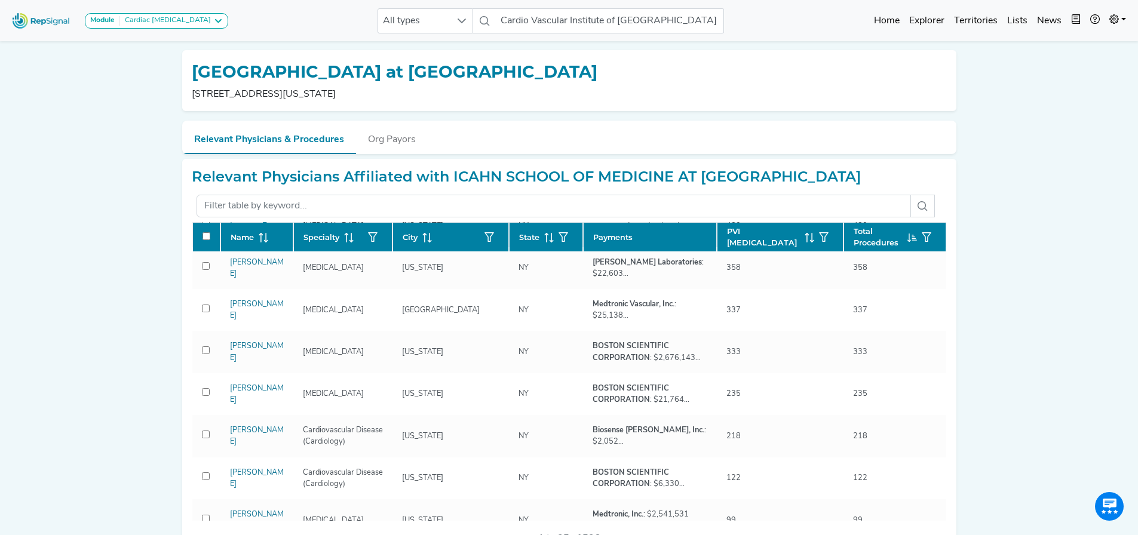
scroll to position [0, 0]
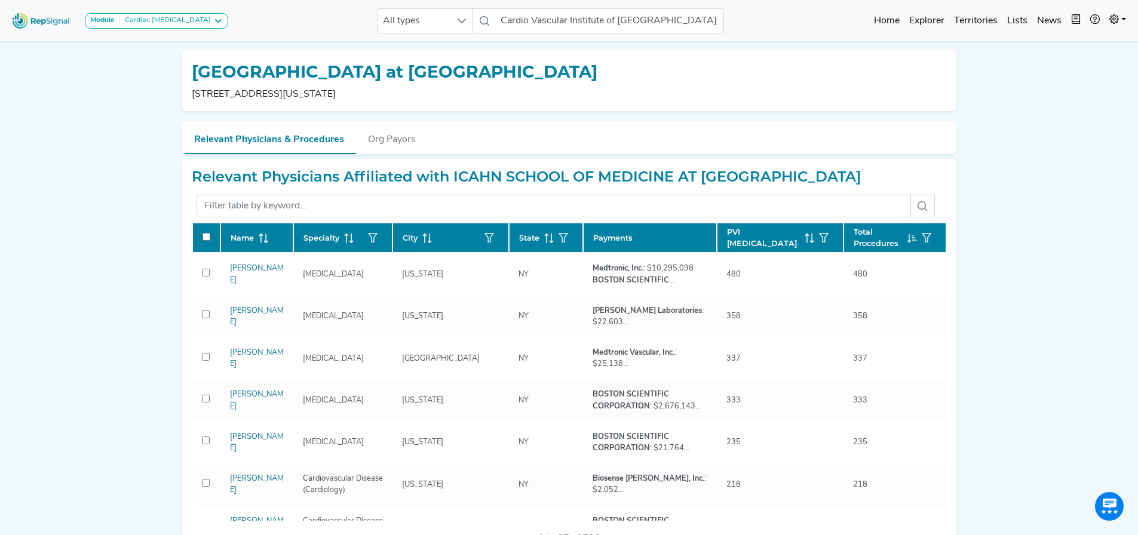
drag, startPoint x: 1012, startPoint y: 167, endPoint x: 1010, endPoint y: 149, distance: 17.5
click at [1012, 167] on div "Module Cardiac Ablation Cardiac Ablation All types Cardio Vascular Institute of…" at bounding box center [569, 483] width 1138 height 967
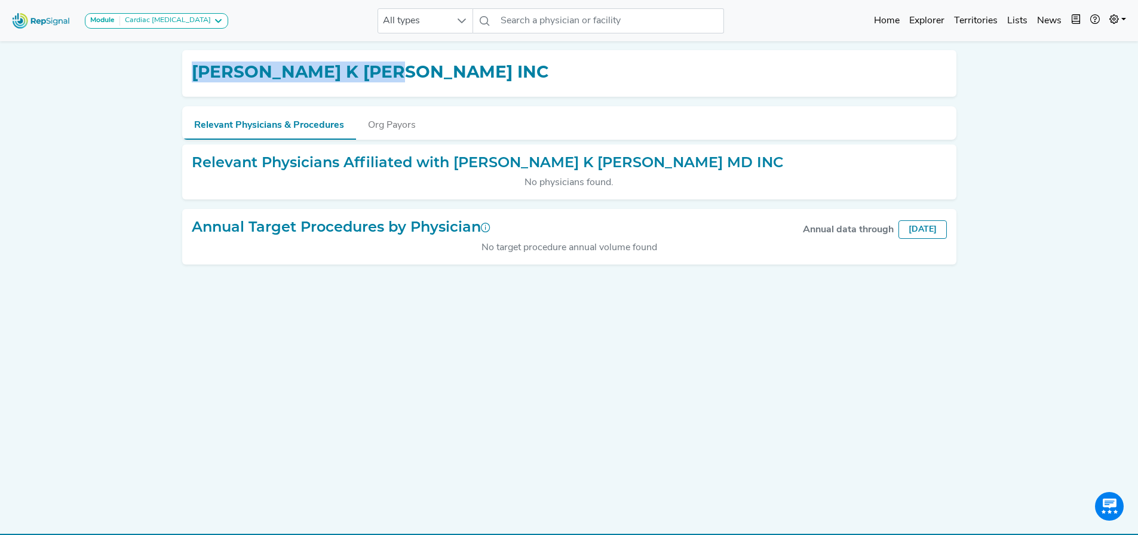
drag, startPoint x: 385, startPoint y: 72, endPoint x: 192, endPoint y: 72, distance: 193.5
click at [192, 72] on div "[PERSON_NAME] K [PERSON_NAME] INC" at bounding box center [569, 73] width 755 height 27
copy h1 "[PERSON_NAME] K [PERSON_NAME] INC"
